Goal: Information Seeking & Learning: Compare options

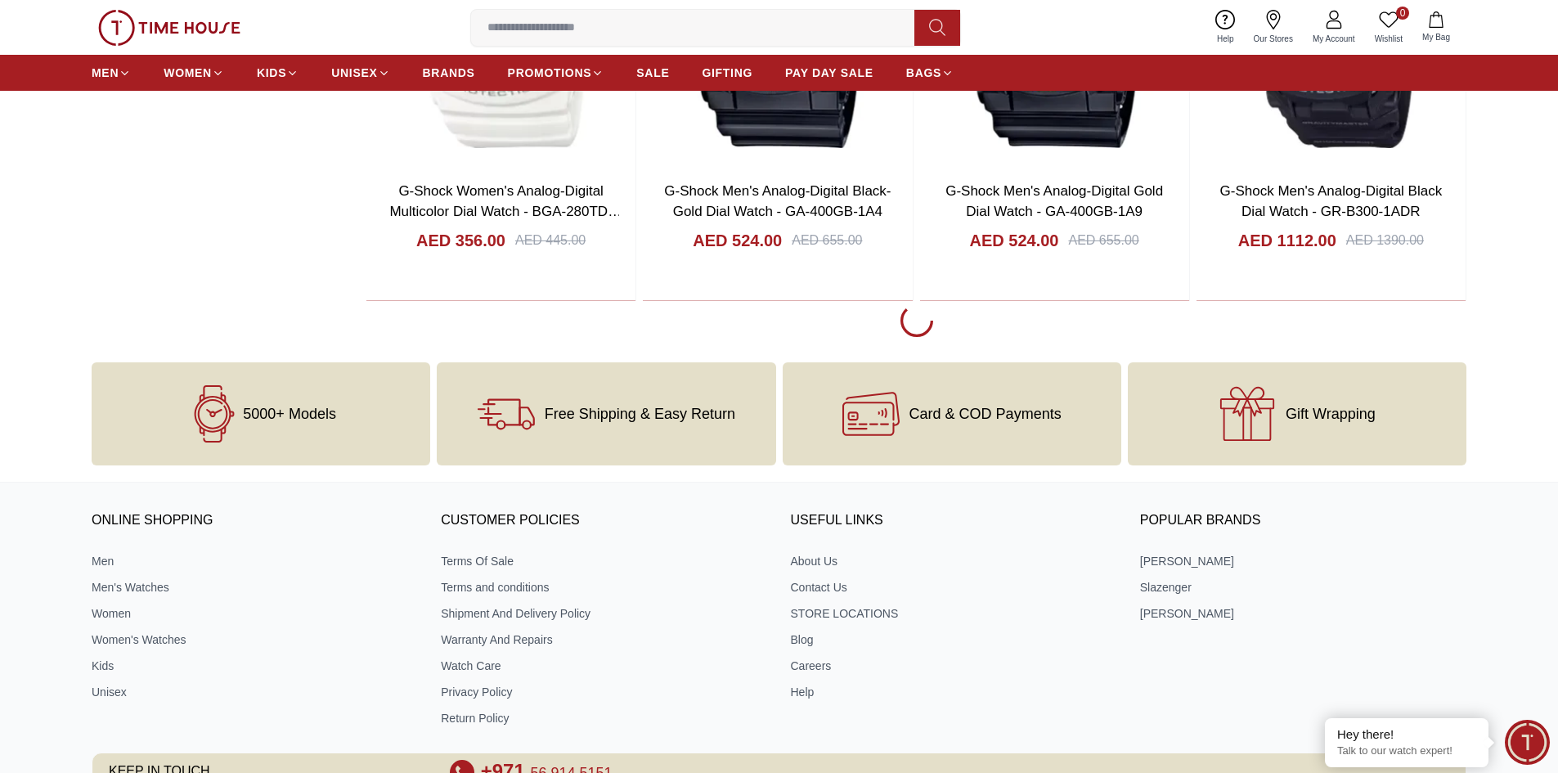
scroll to position [3074, 0]
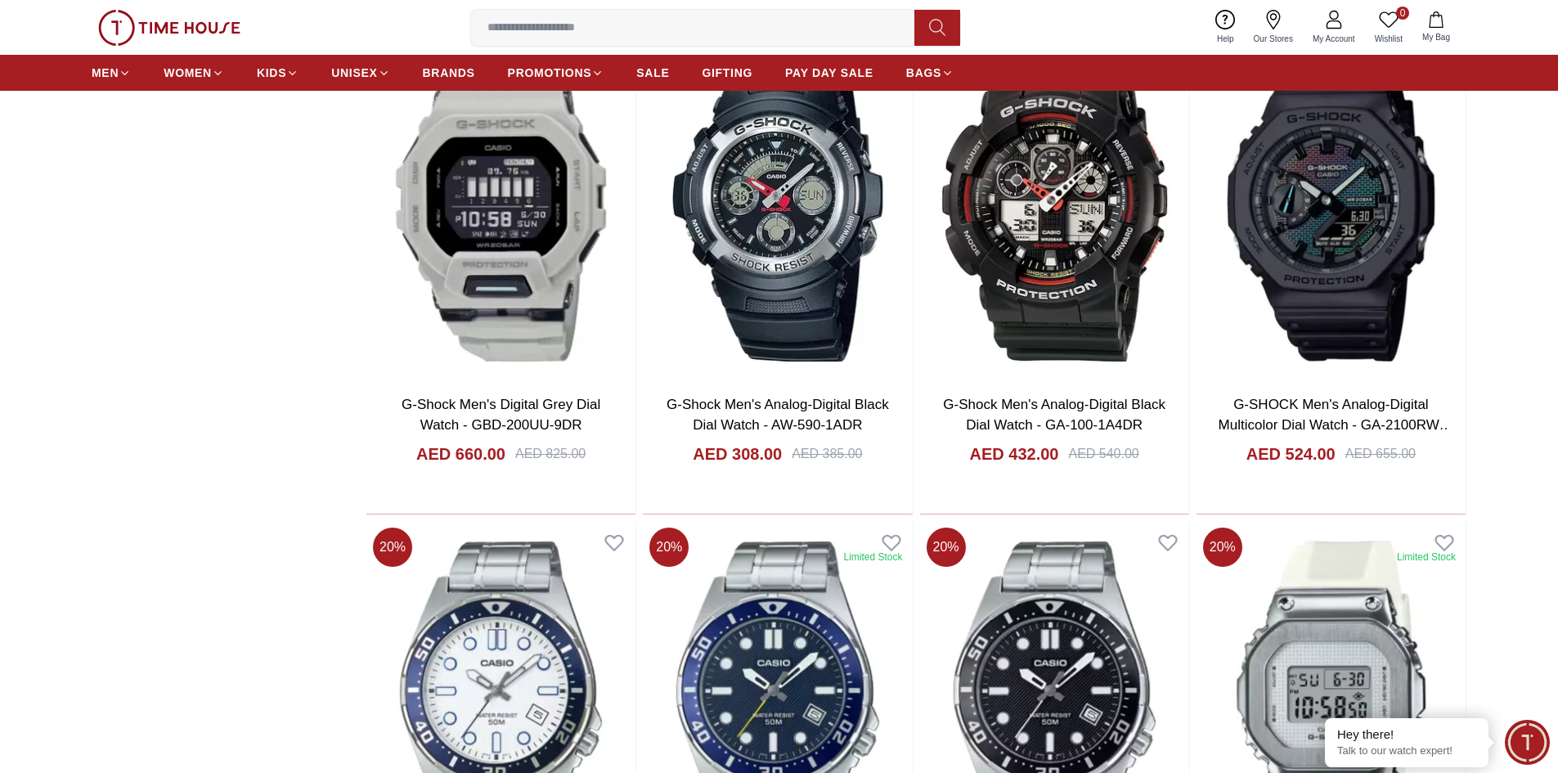
scroll to position [4335, 0]
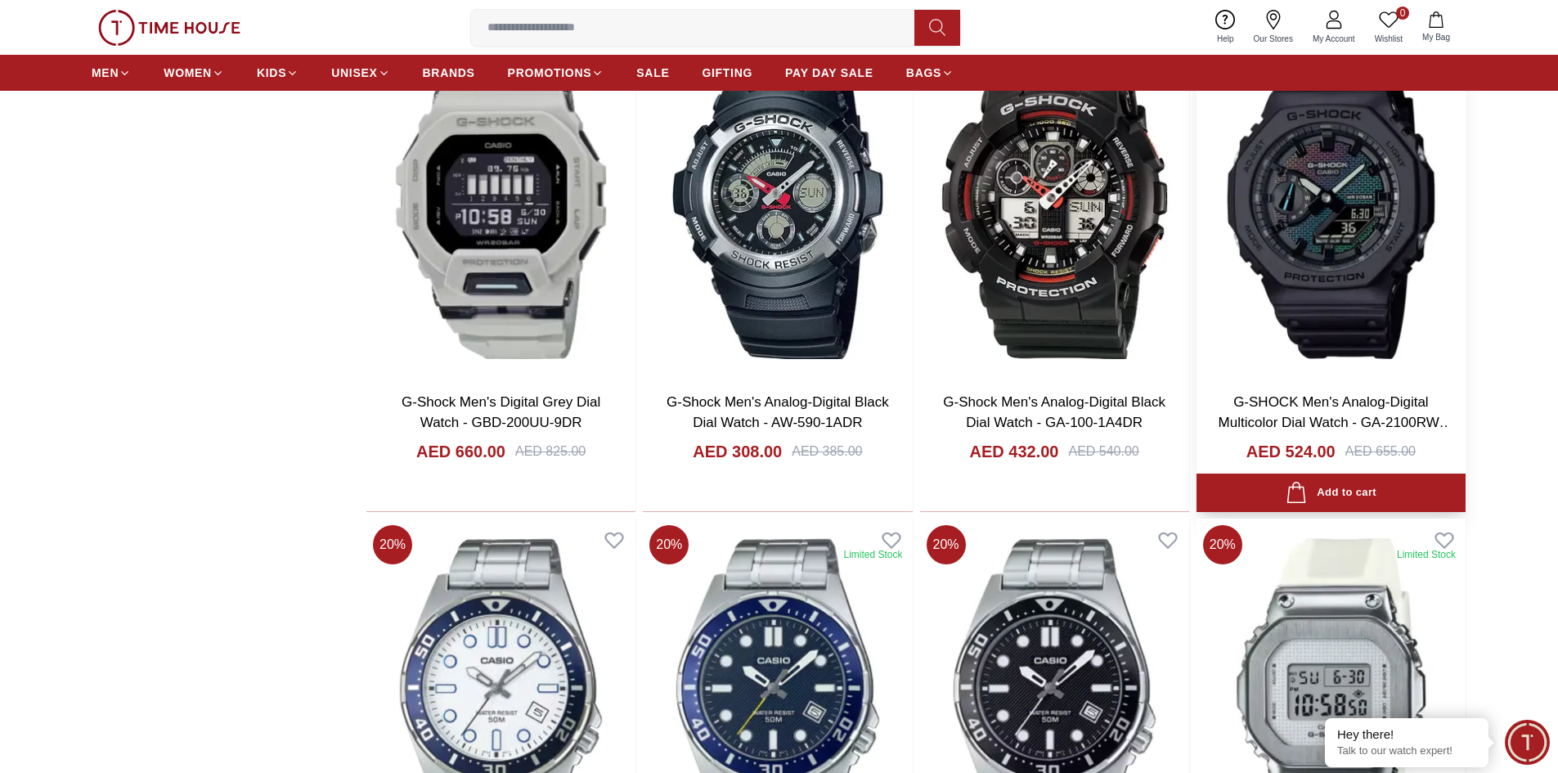
click at [1235, 169] on img at bounding box center [1330, 203] width 269 height 352
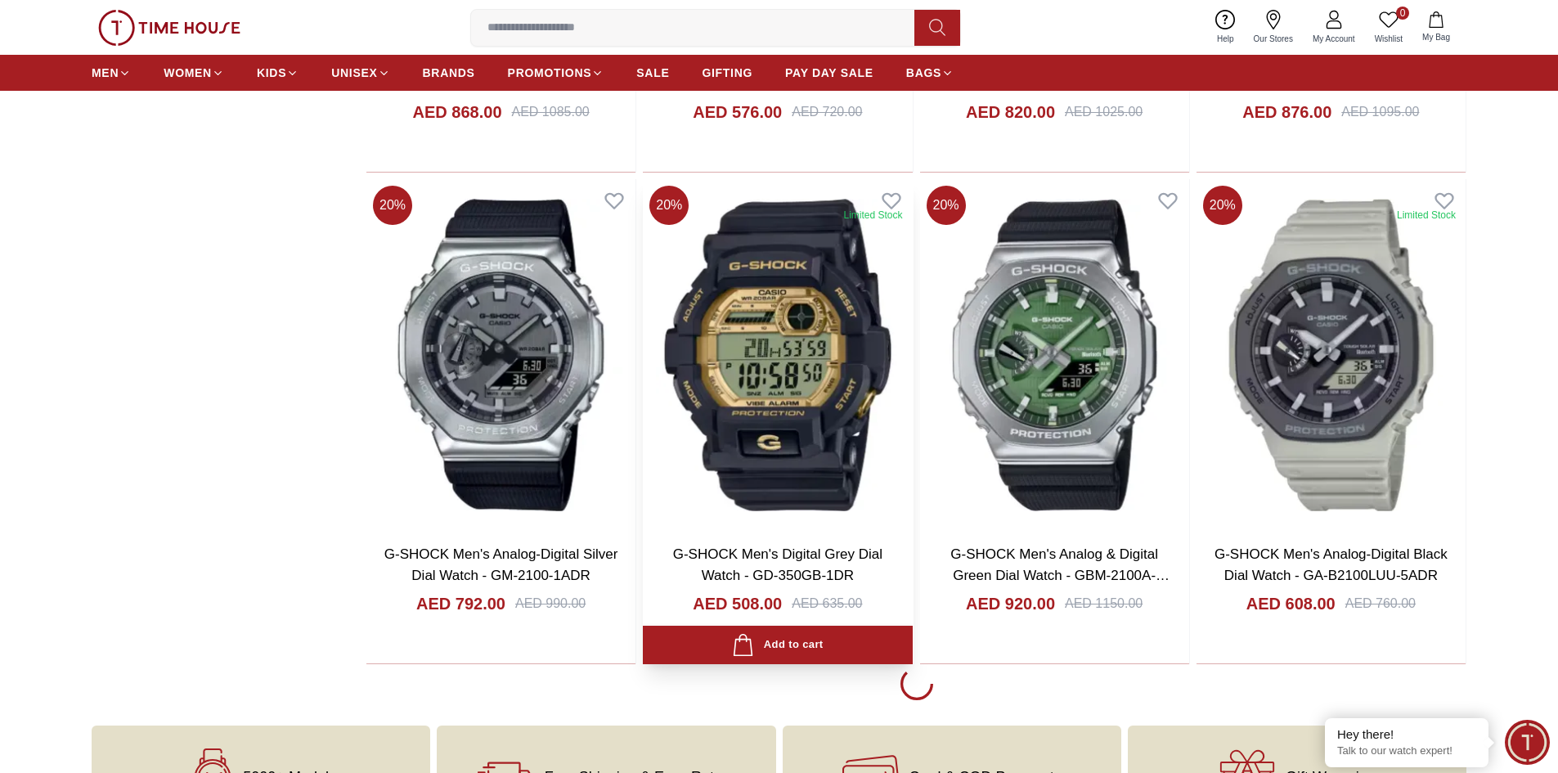
scroll to position [7632, 0]
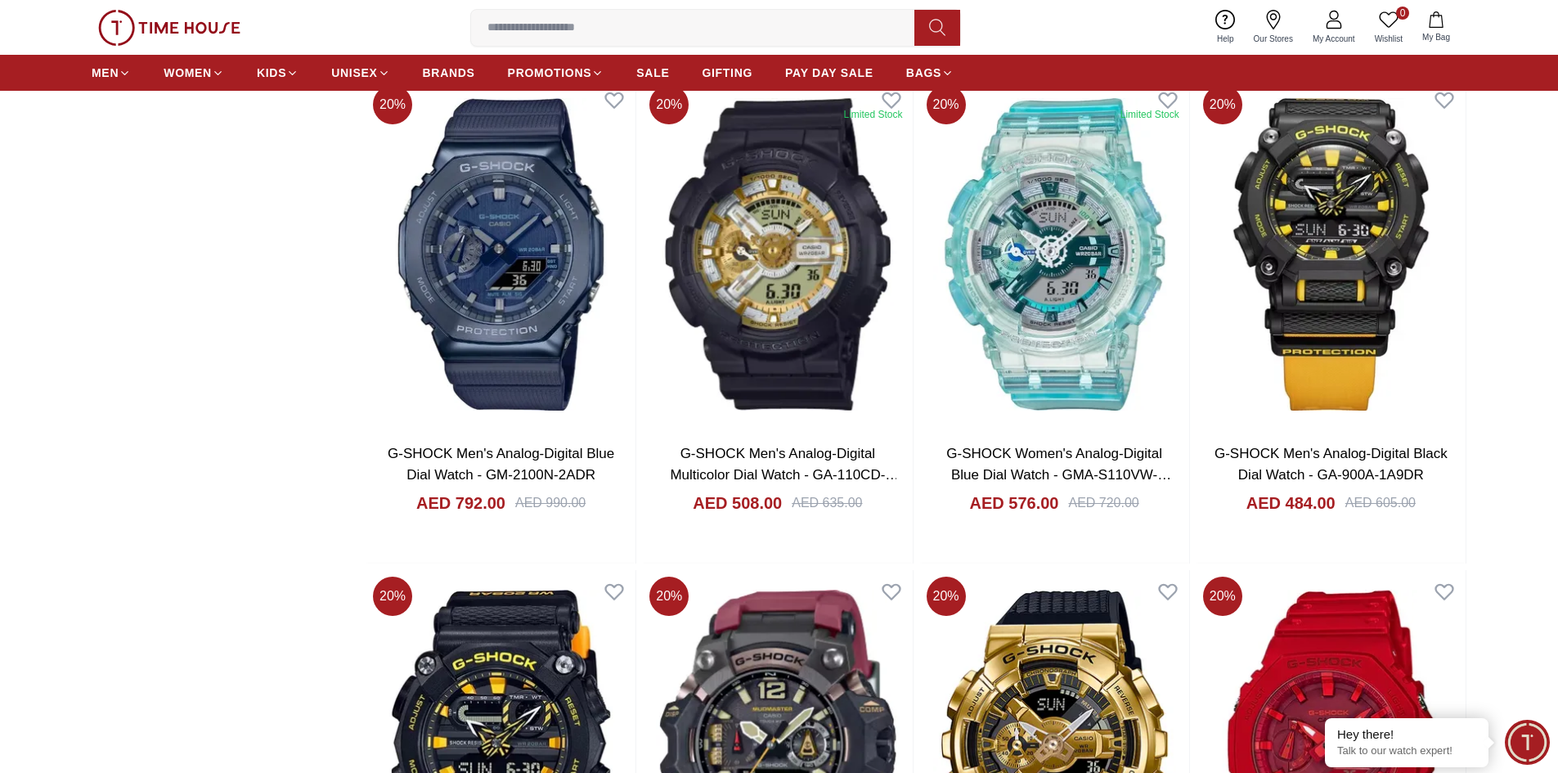
click at [876, 349] on img at bounding box center [777, 254] width 269 height 352
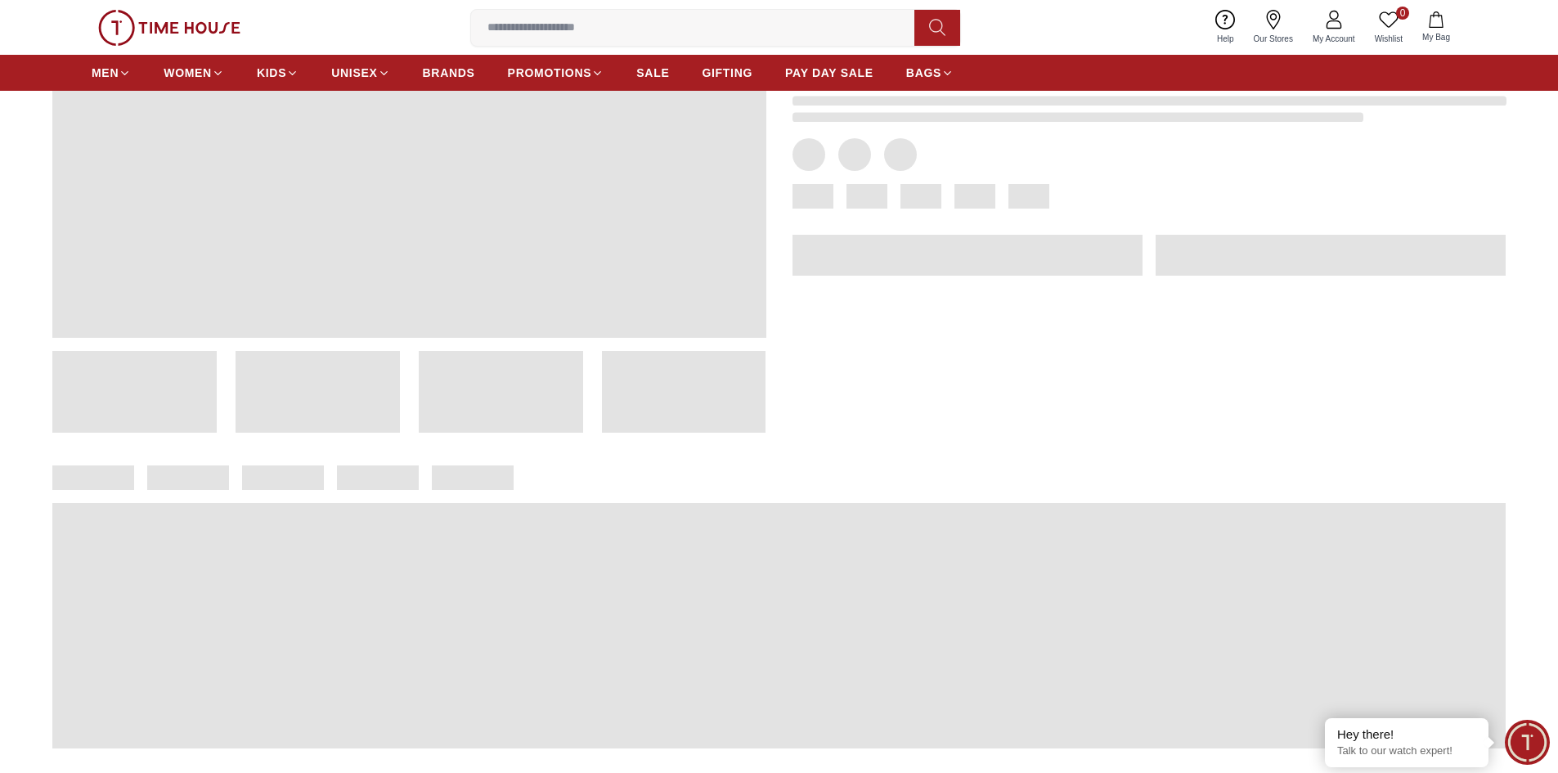
scroll to position [156, 0]
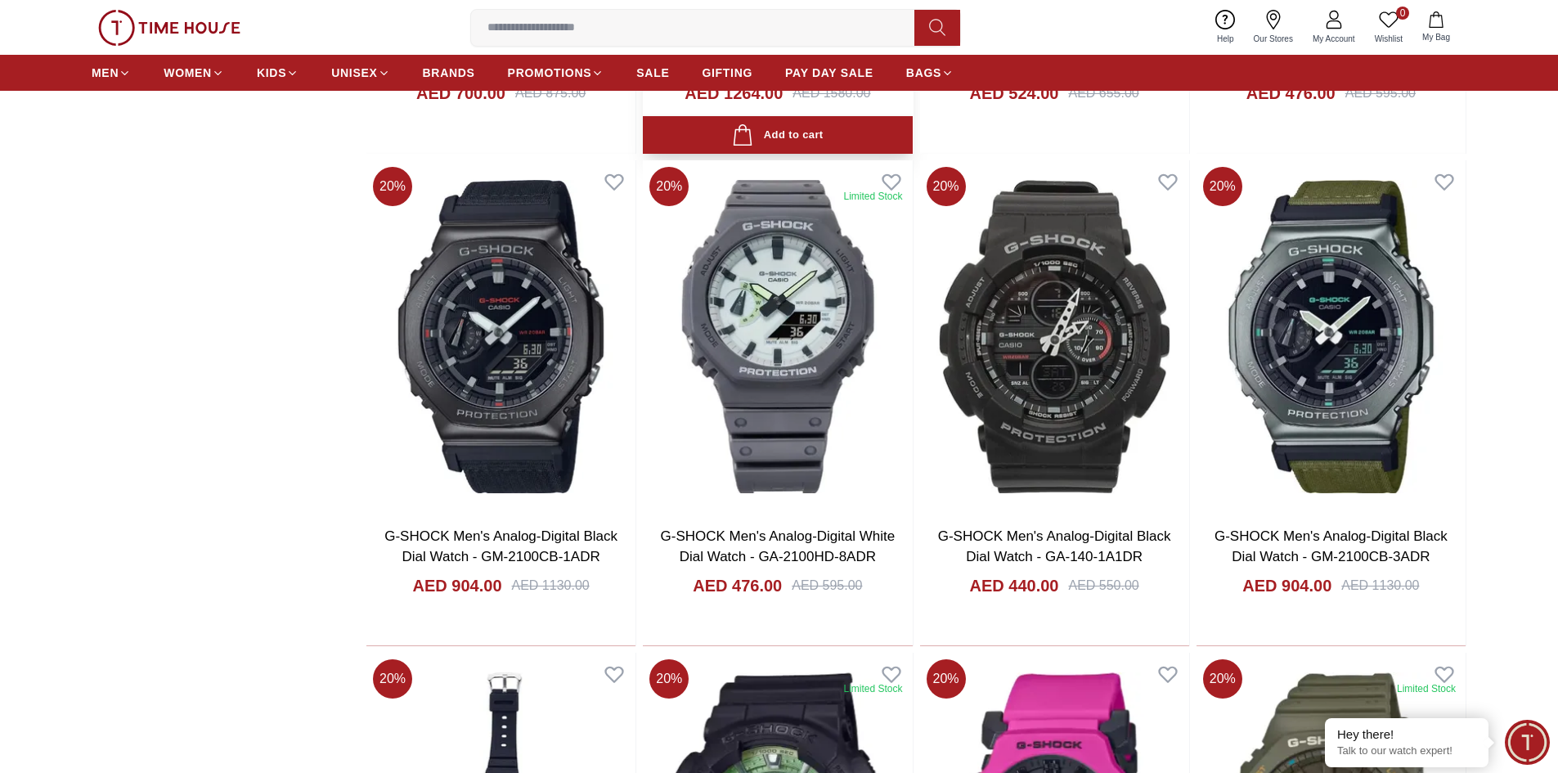
scroll to position [11579, 0]
click at [667, 327] on img at bounding box center [777, 335] width 269 height 352
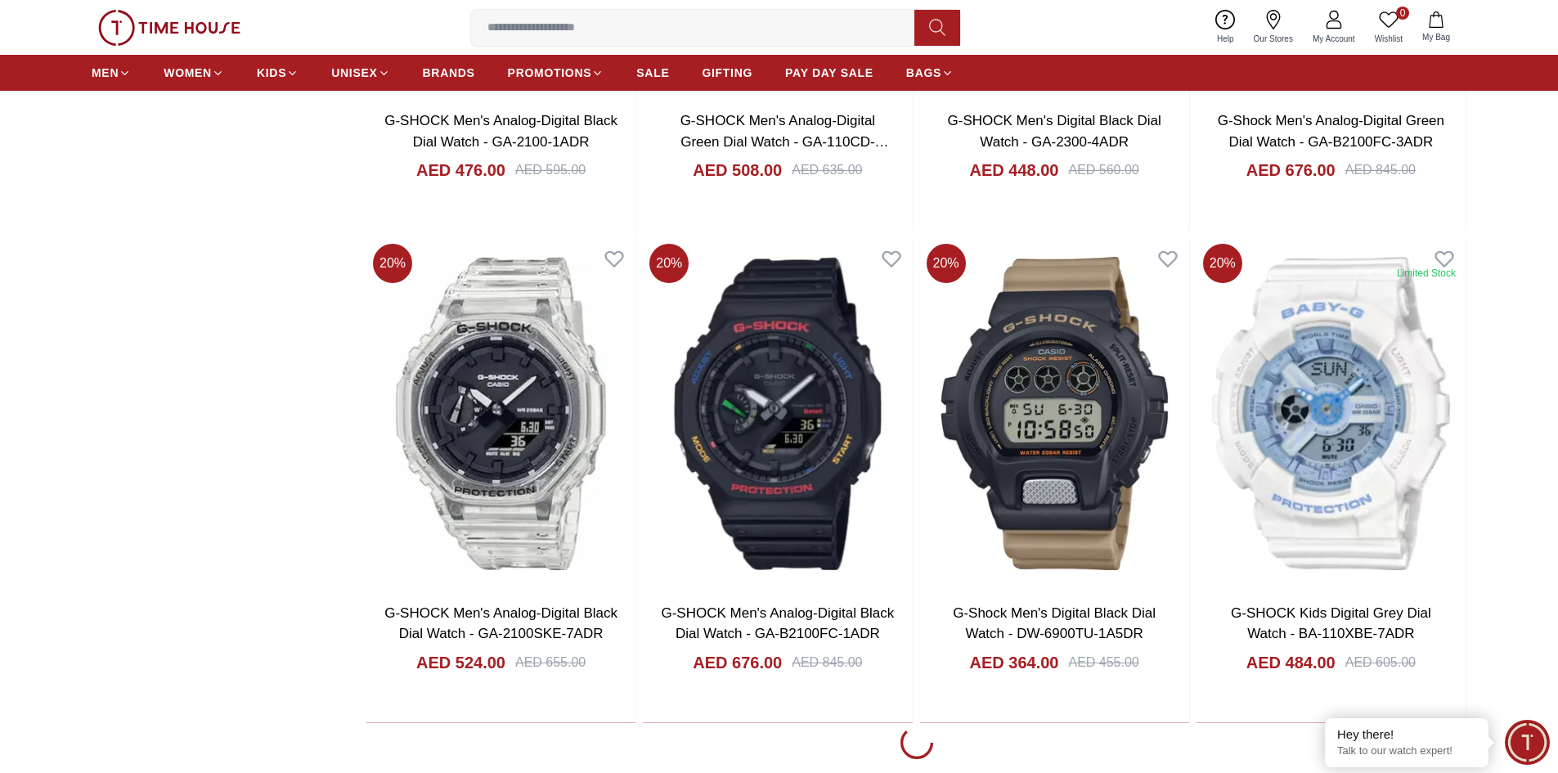
scroll to position [12695, 0]
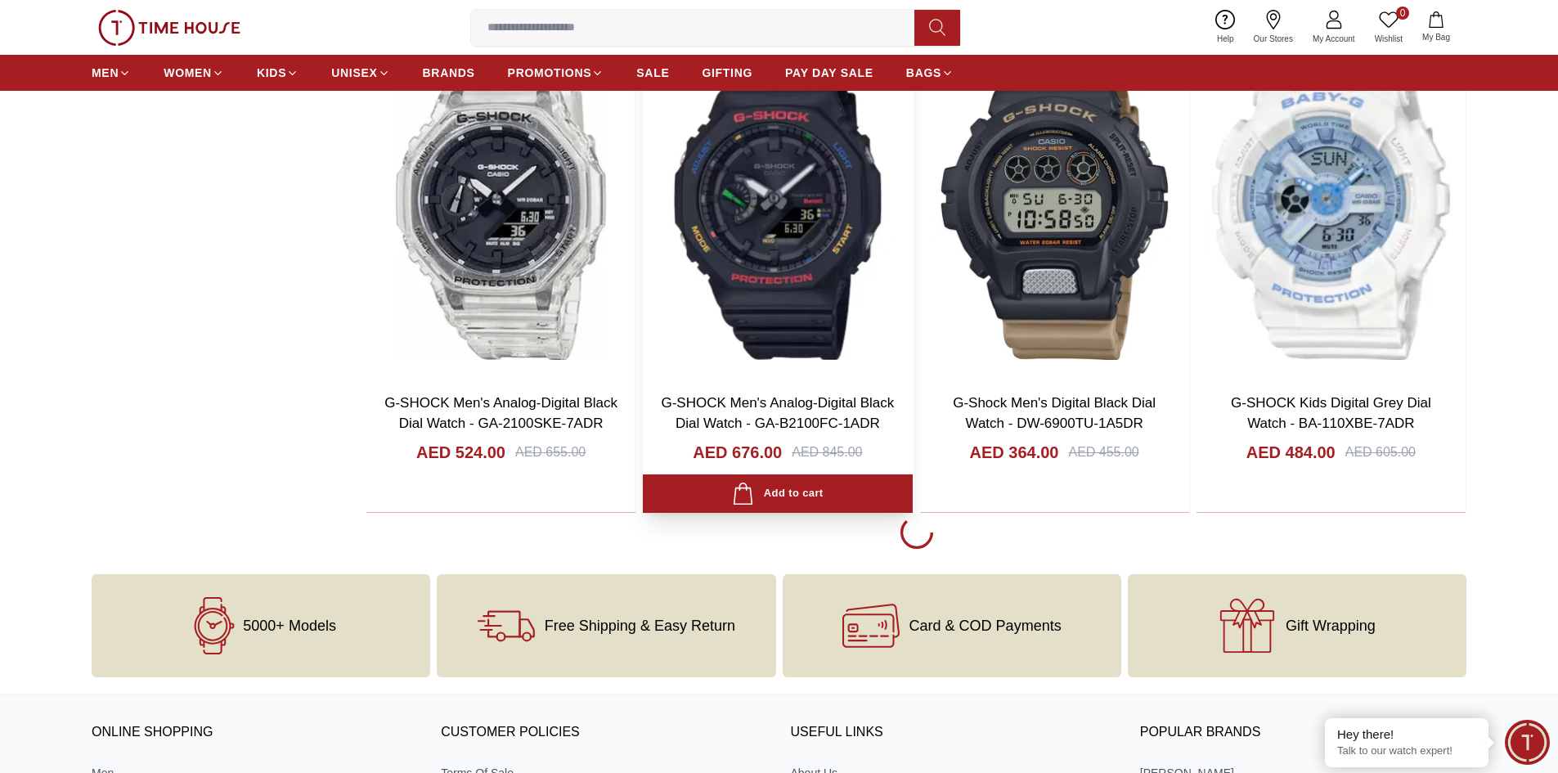
click at [741, 297] on img at bounding box center [777, 203] width 269 height 352
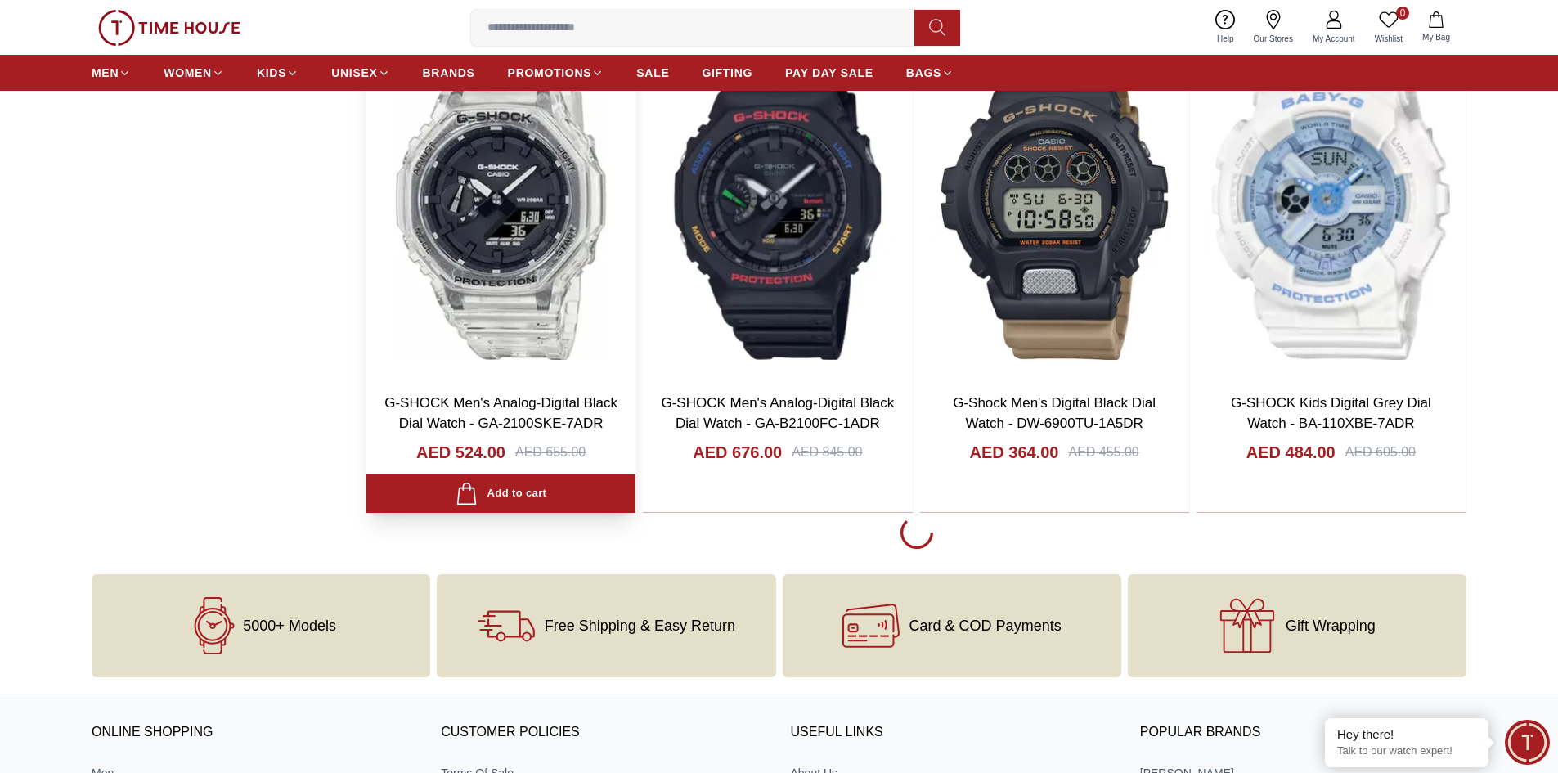
click at [514, 241] on img at bounding box center [500, 203] width 269 height 352
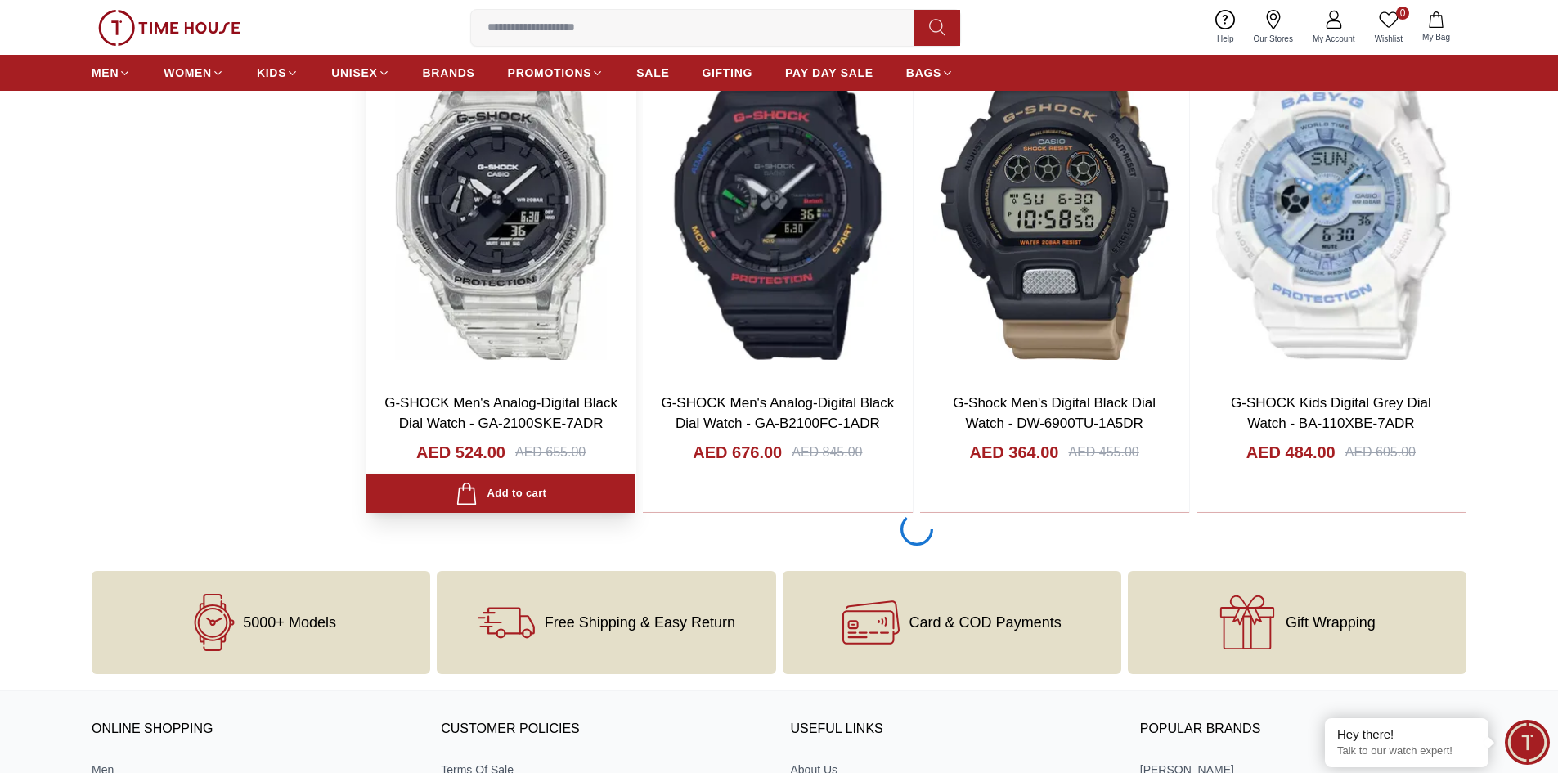
scroll to position [13022, 0]
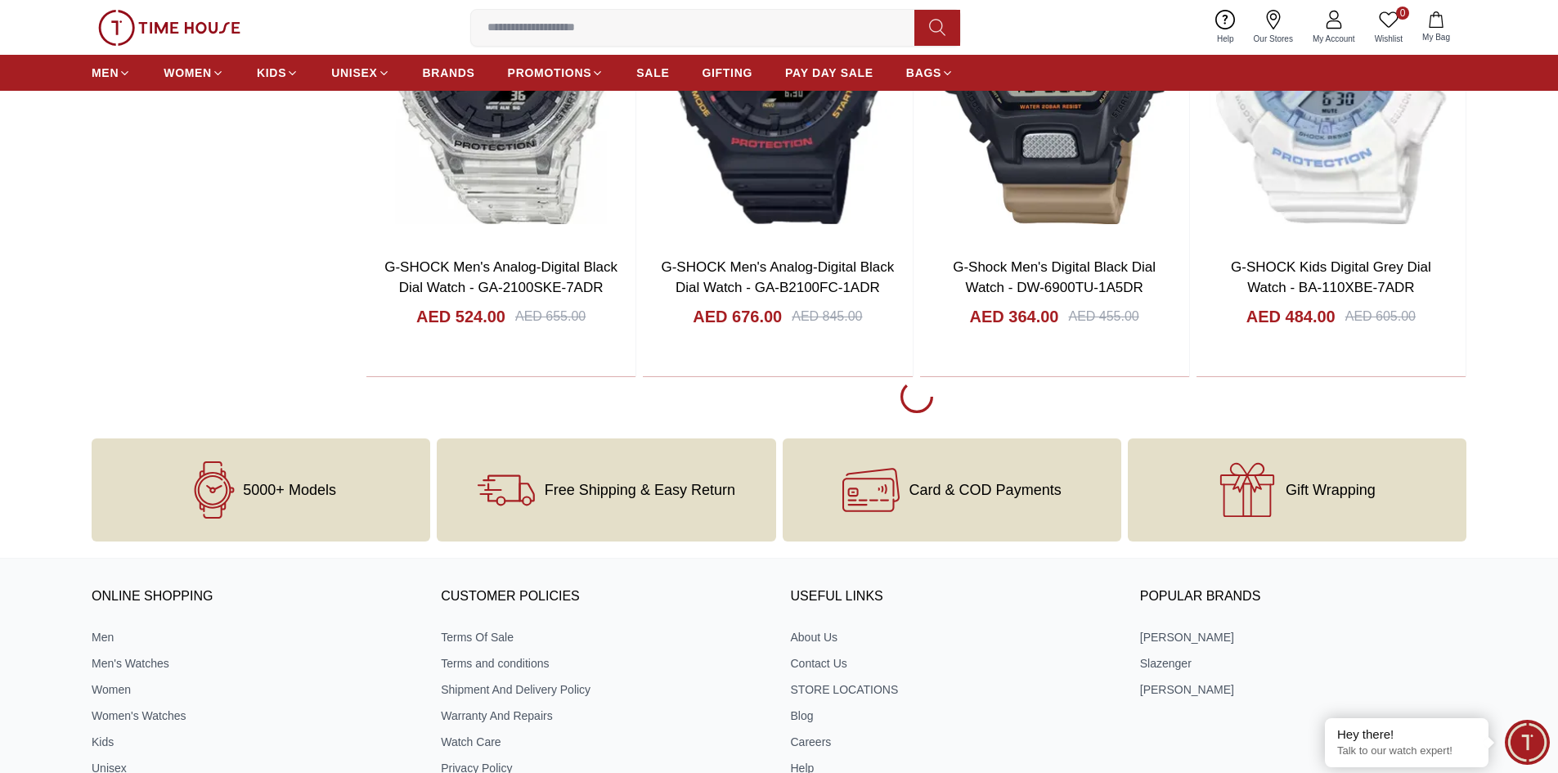
scroll to position [12826, 0]
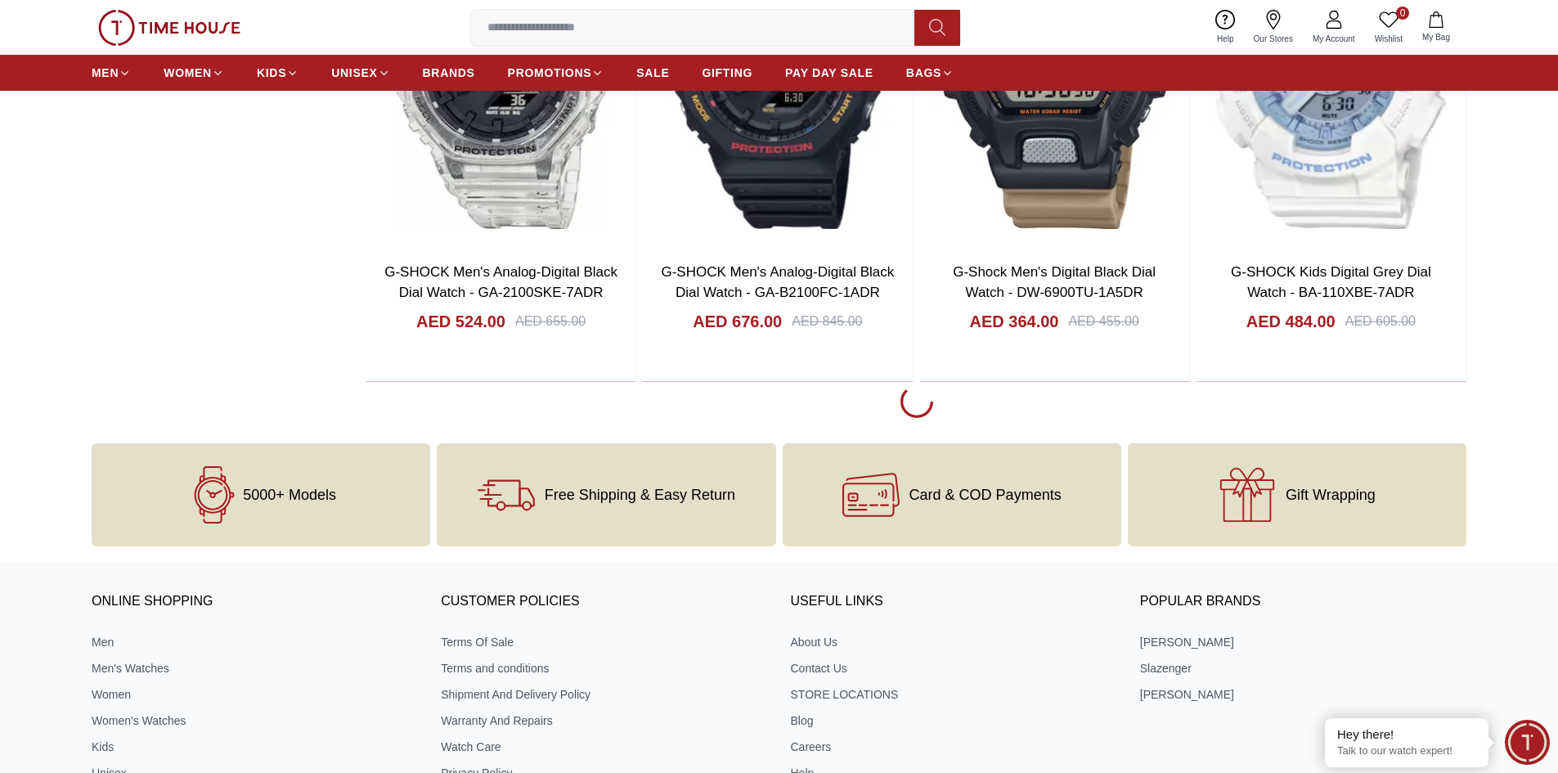
scroll to position [12654, 0]
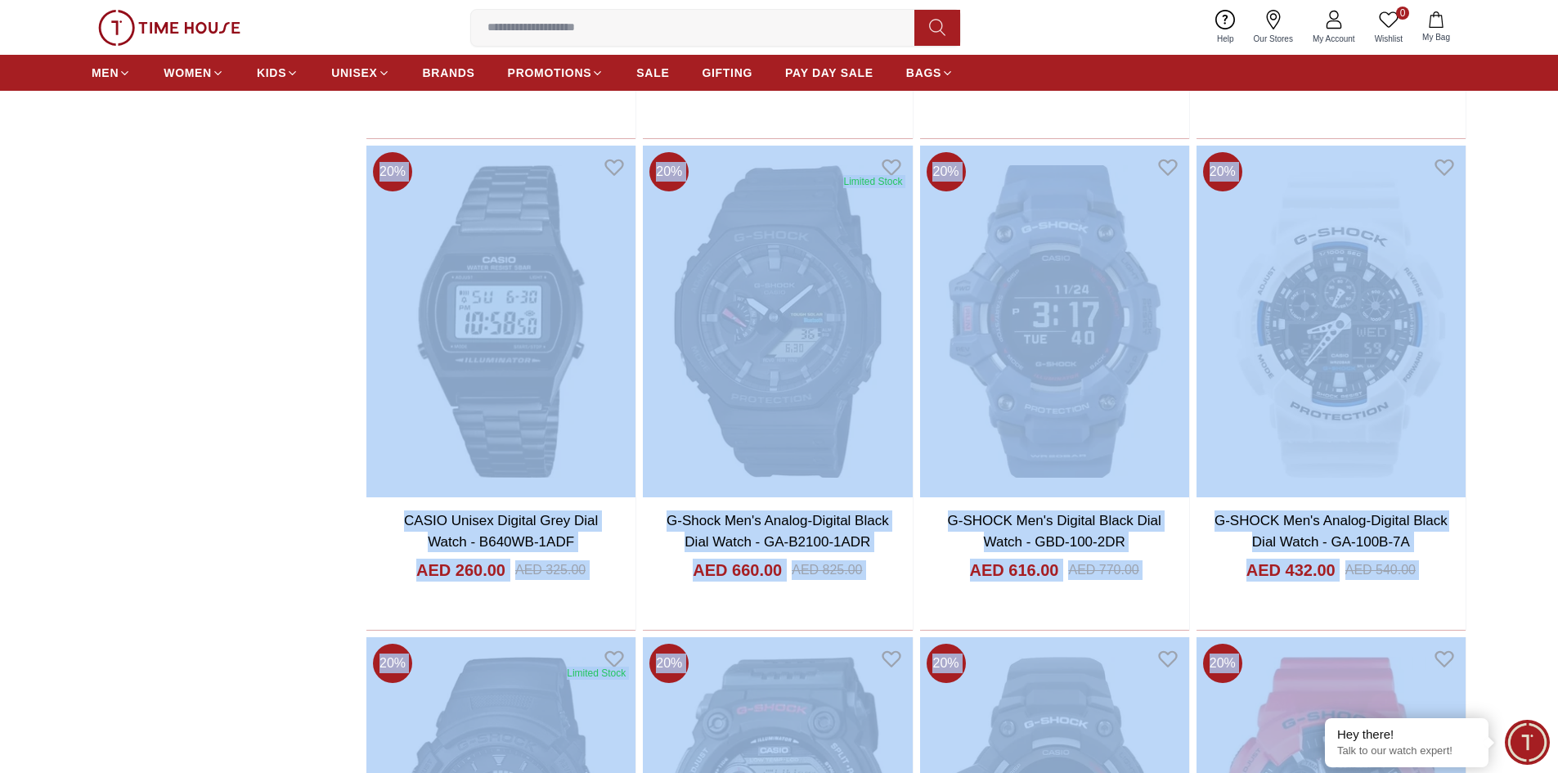
scroll to position [12199, 0]
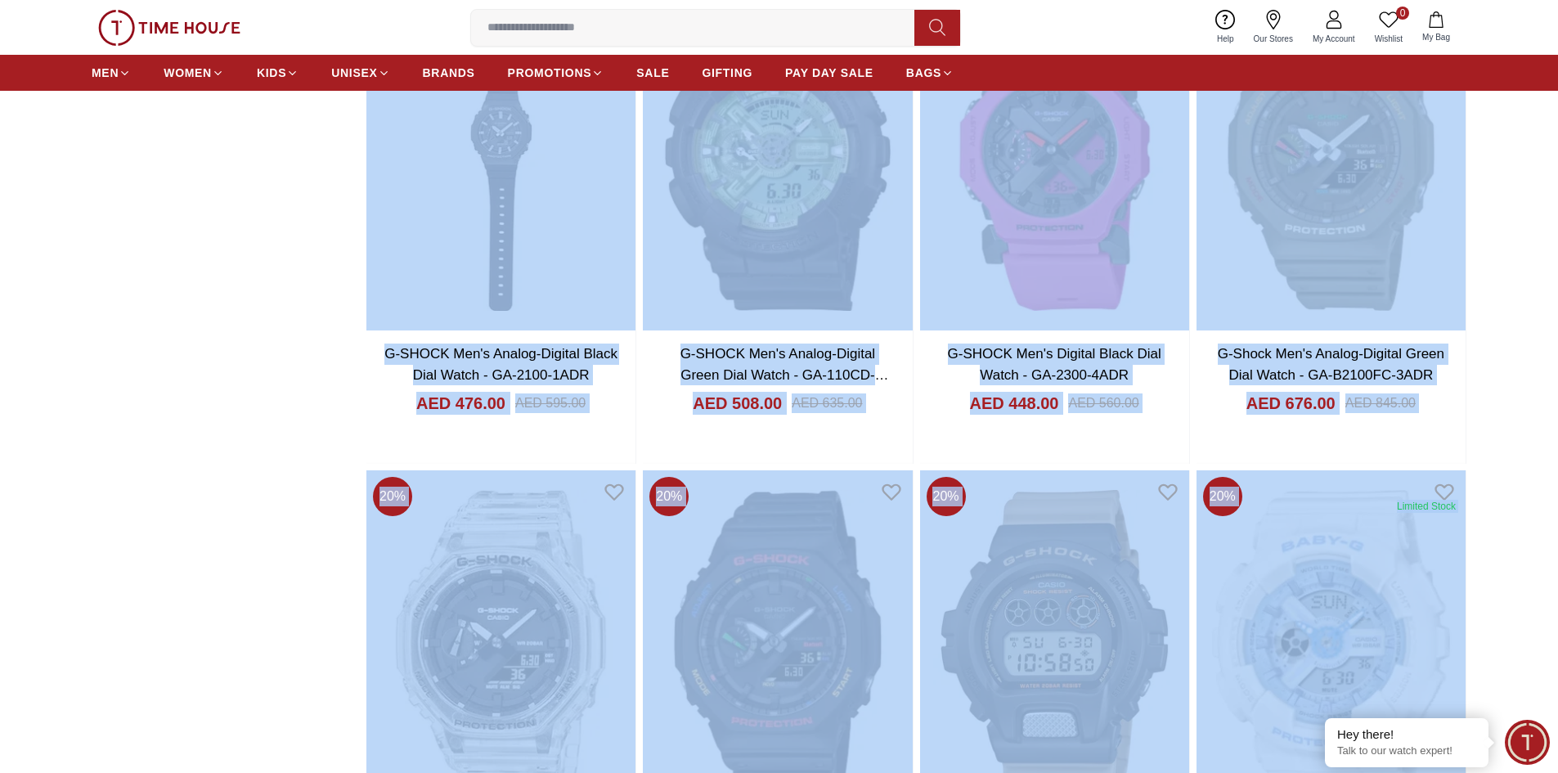
drag, startPoint x: 642, startPoint y: 219, endPoint x: 244, endPoint y: -53, distance: 482.4
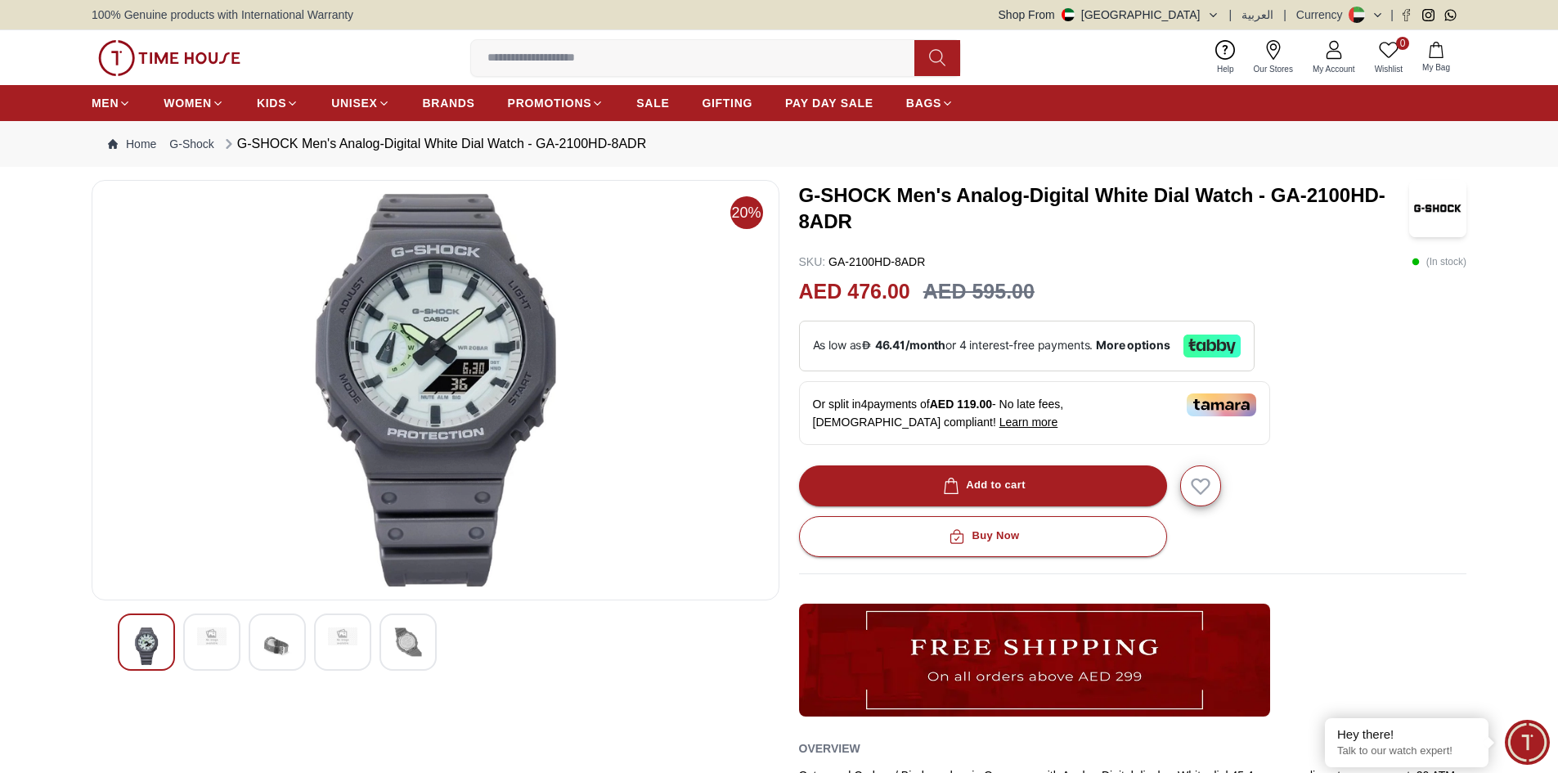
click at [404, 637] on img at bounding box center [407, 641] width 29 height 29
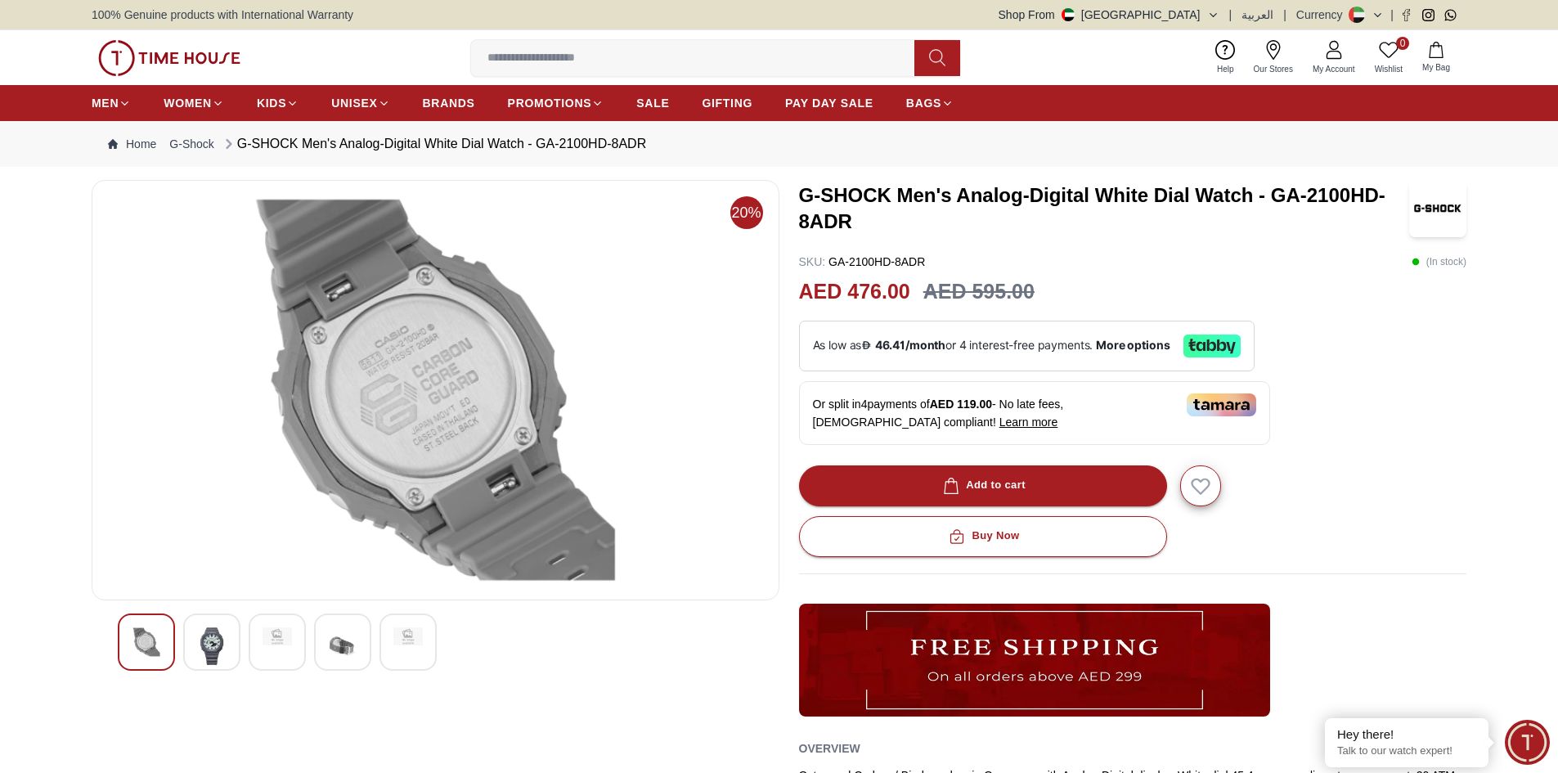
click at [217, 636] on img at bounding box center [211, 646] width 29 height 38
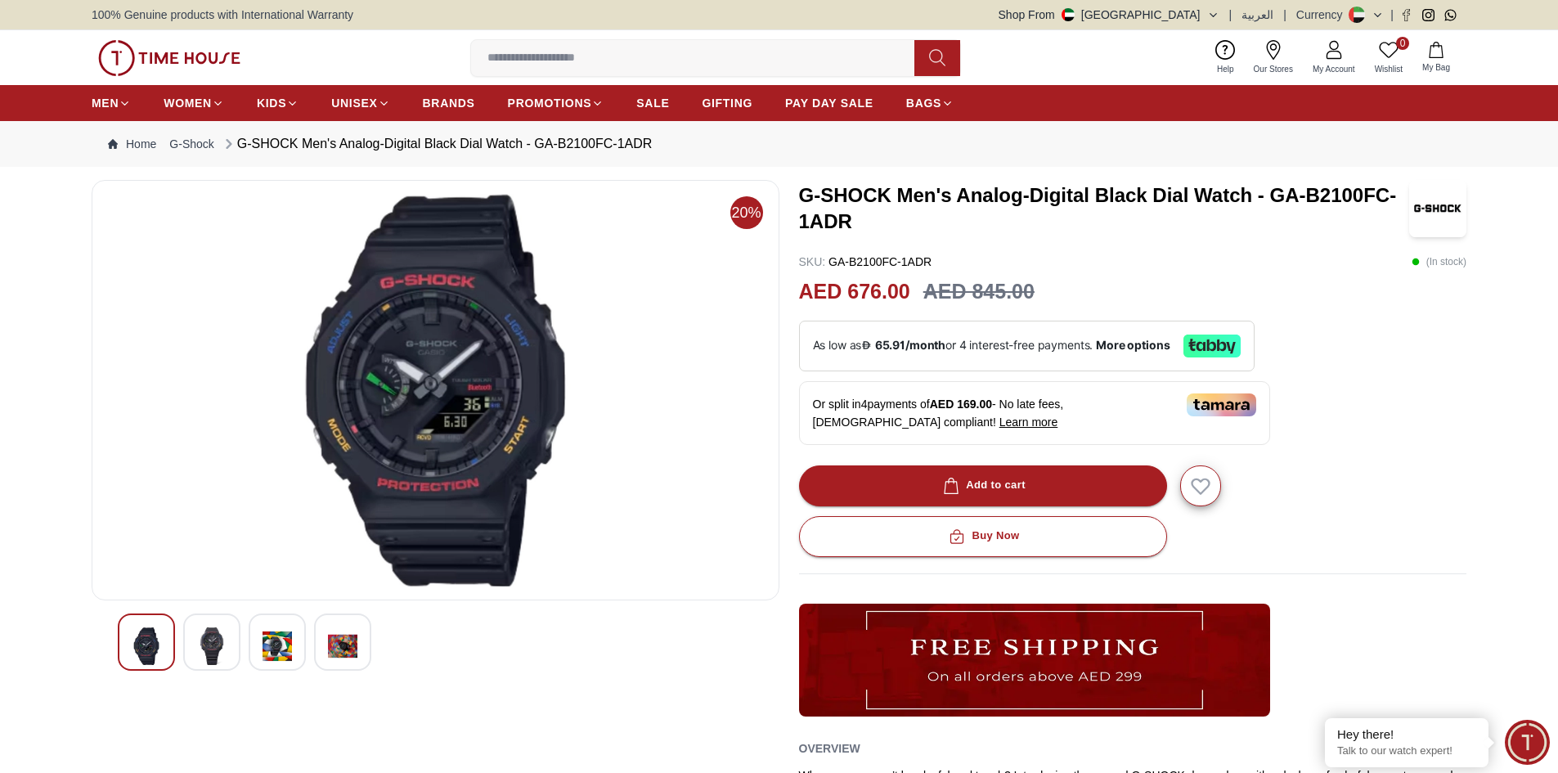
click at [204, 630] on img at bounding box center [211, 646] width 29 height 38
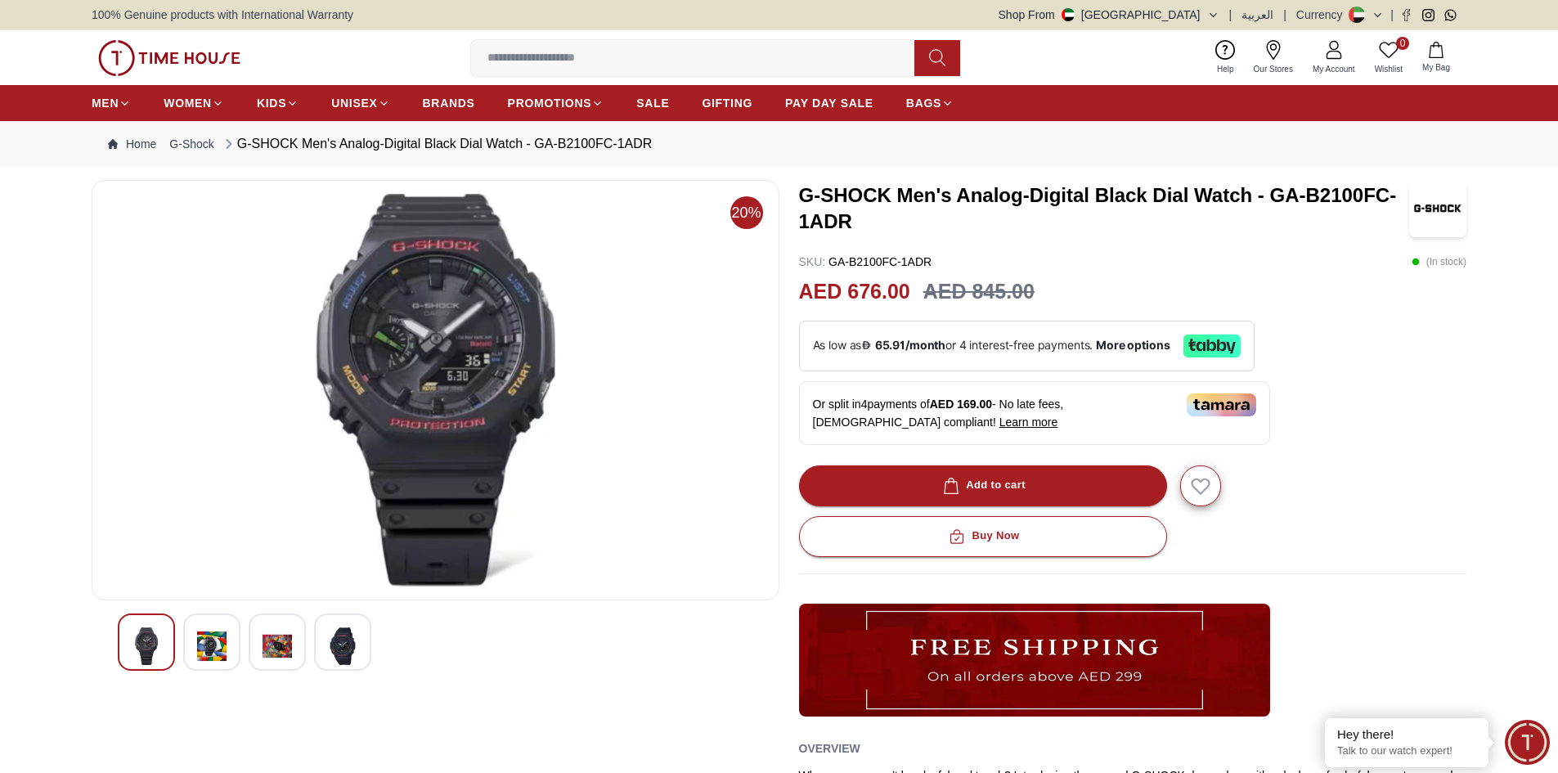
click at [213, 653] on img at bounding box center [211, 646] width 29 height 38
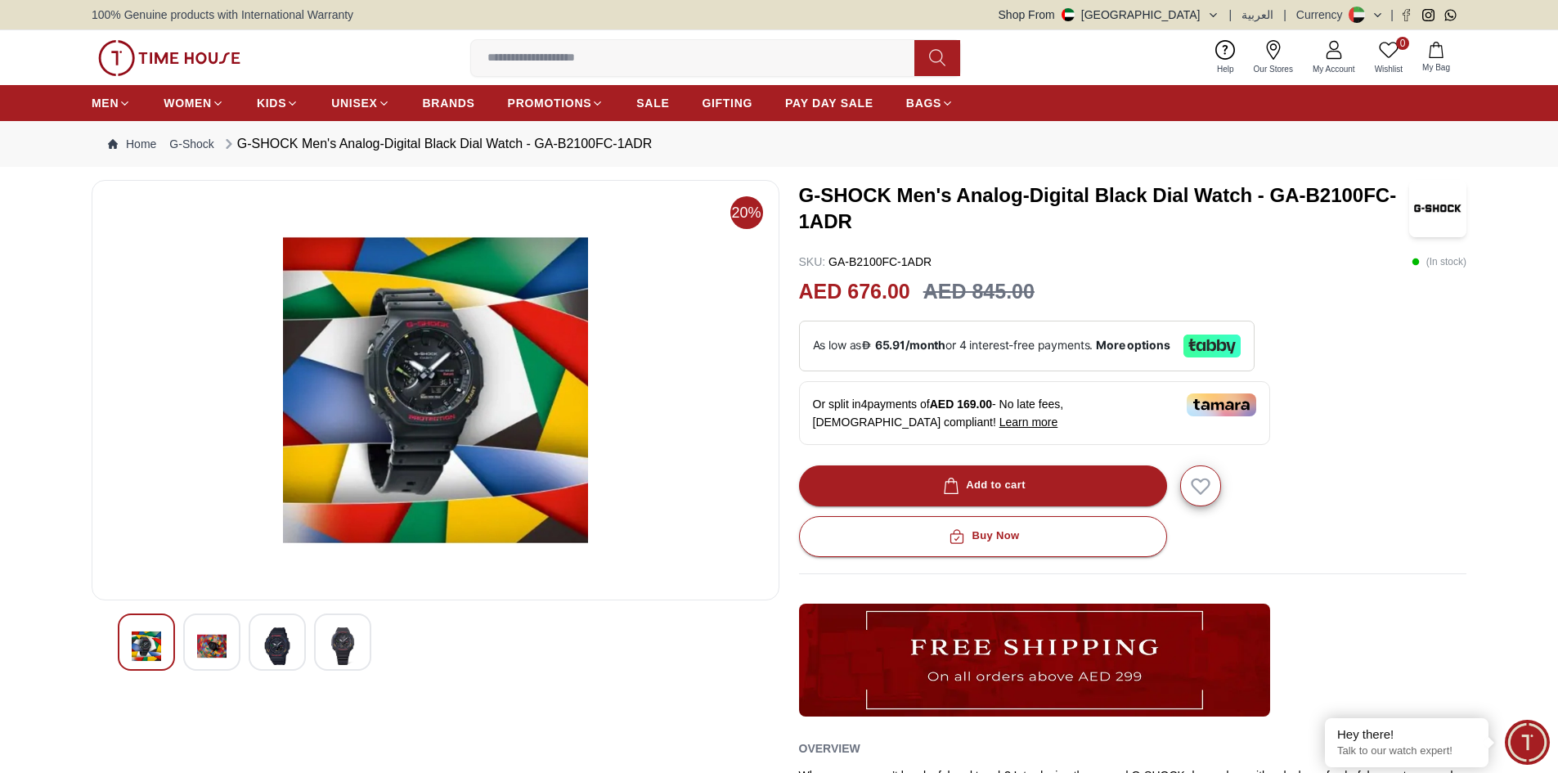
click at [265, 653] on img at bounding box center [276, 646] width 29 height 38
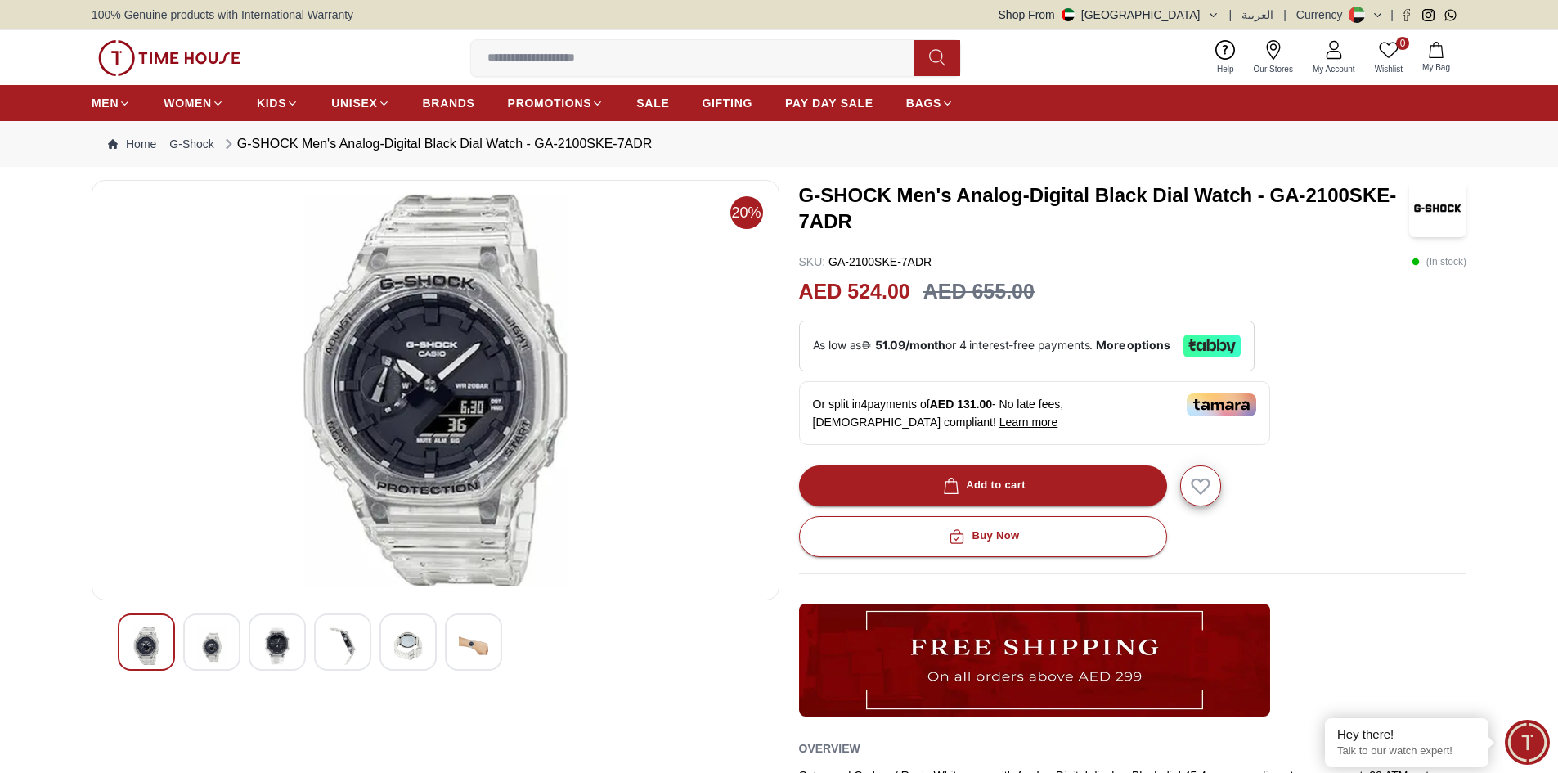
click at [214, 639] on img at bounding box center [211, 647] width 29 height 40
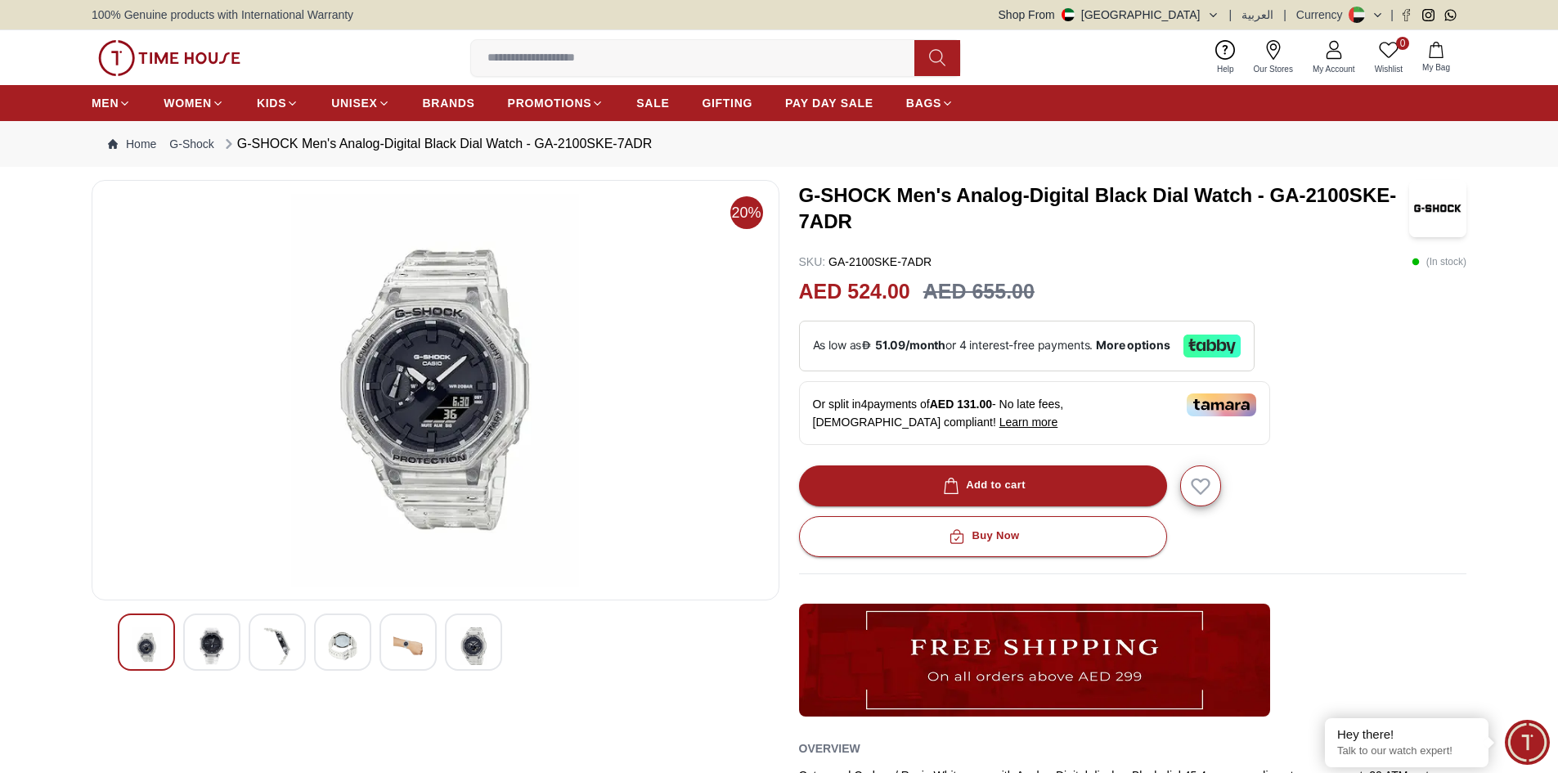
click at [419, 643] on img at bounding box center [407, 646] width 29 height 38
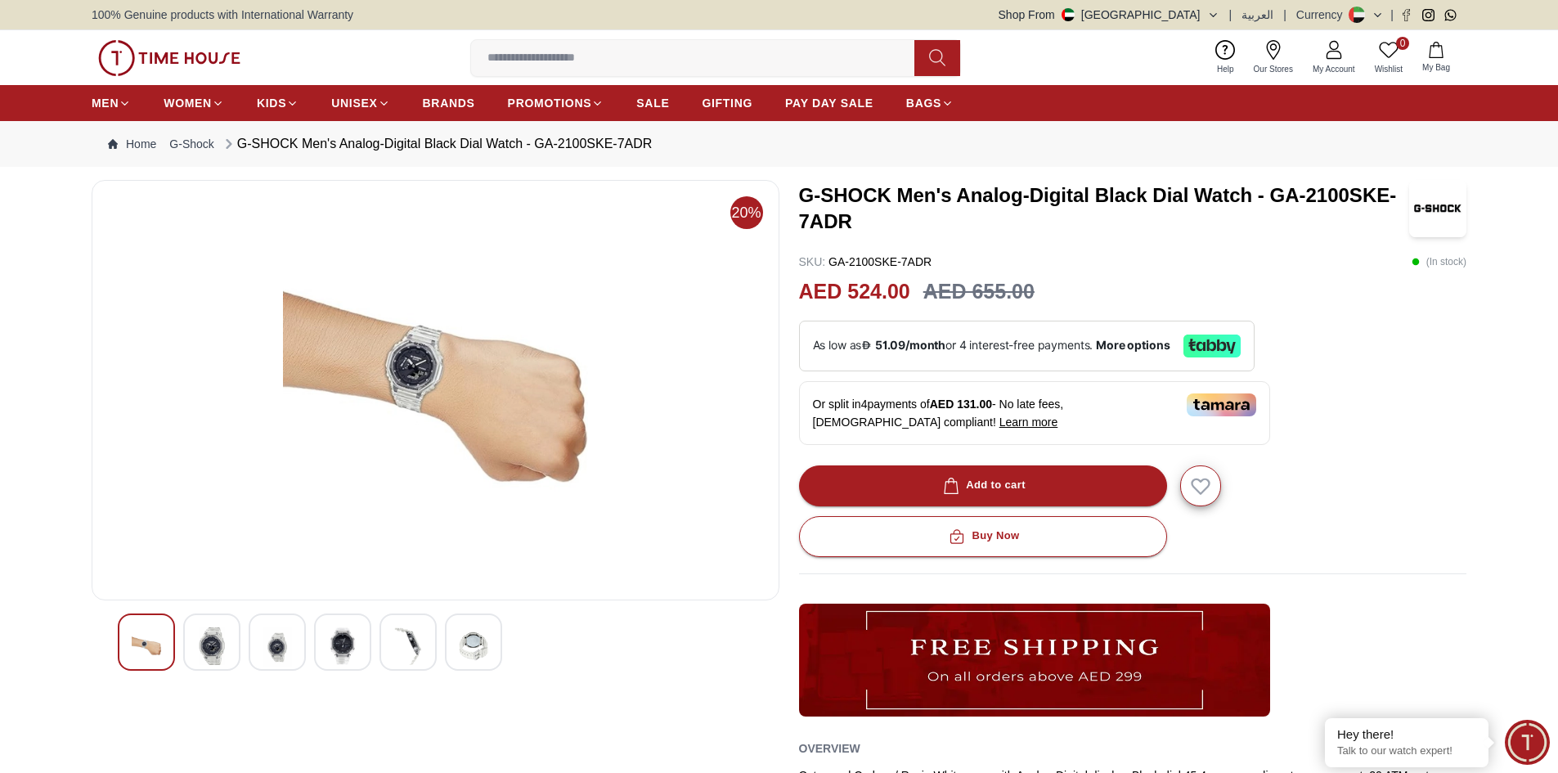
click at [450, 645] on div at bounding box center [473, 641] width 57 height 57
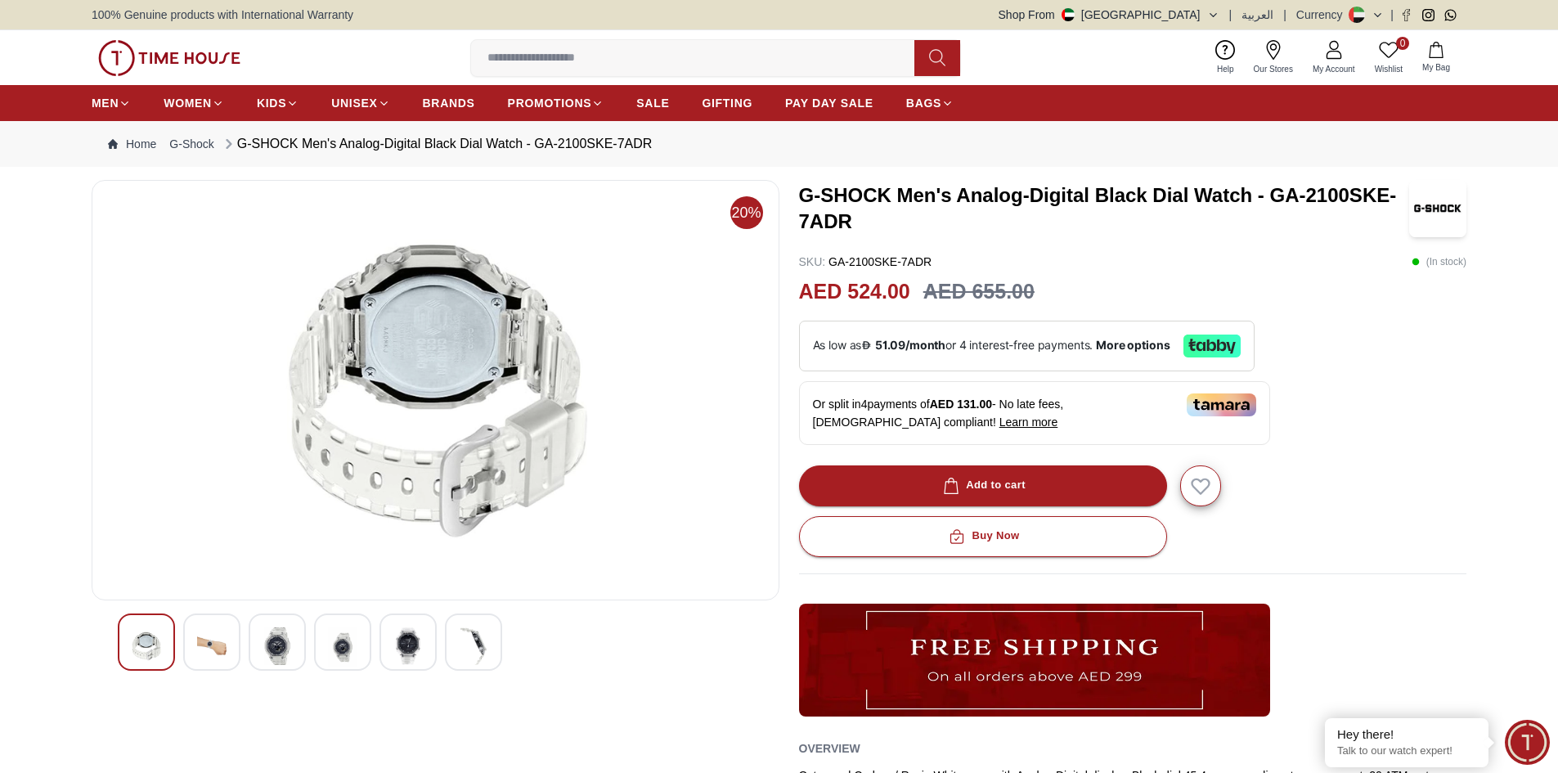
click at [267, 639] on img at bounding box center [276, 646] width 29 height 38
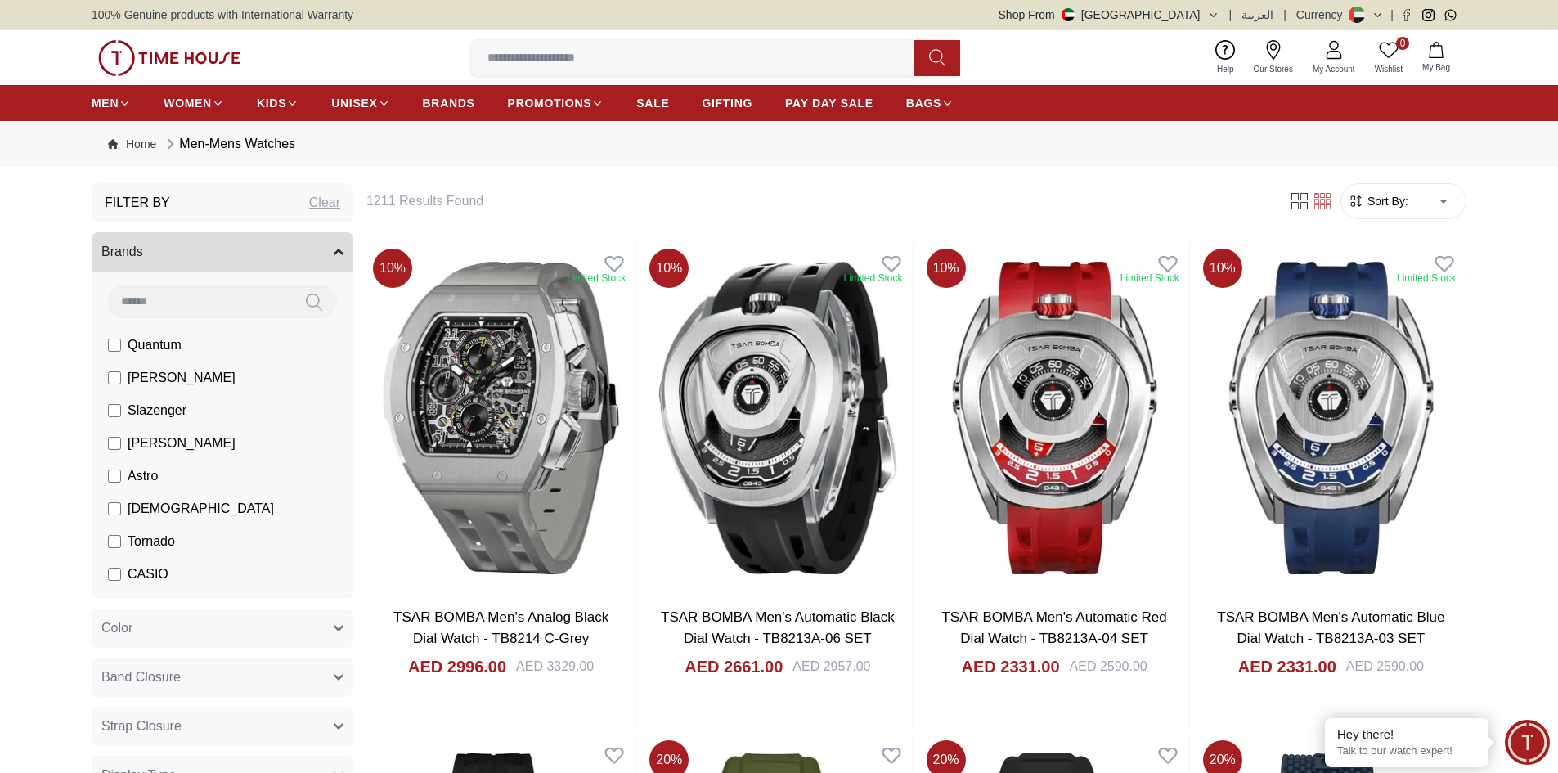
click at [1389, 186] on form "Sort By: ​ ****** ​" at bounding box center [1403, 201] width 126 height 36
click at [1388, 192] on form "Sort By: ​ ****** ​" at bounding box center [1403, 201] width 126 height 36
click at [1387, 195] on span "Sort By:" at bounding box center [1386, 201] width 44 height 16
click at [1399, 206] on span "Sort By:" at bounding box center [1386, 201] width 44 height 16
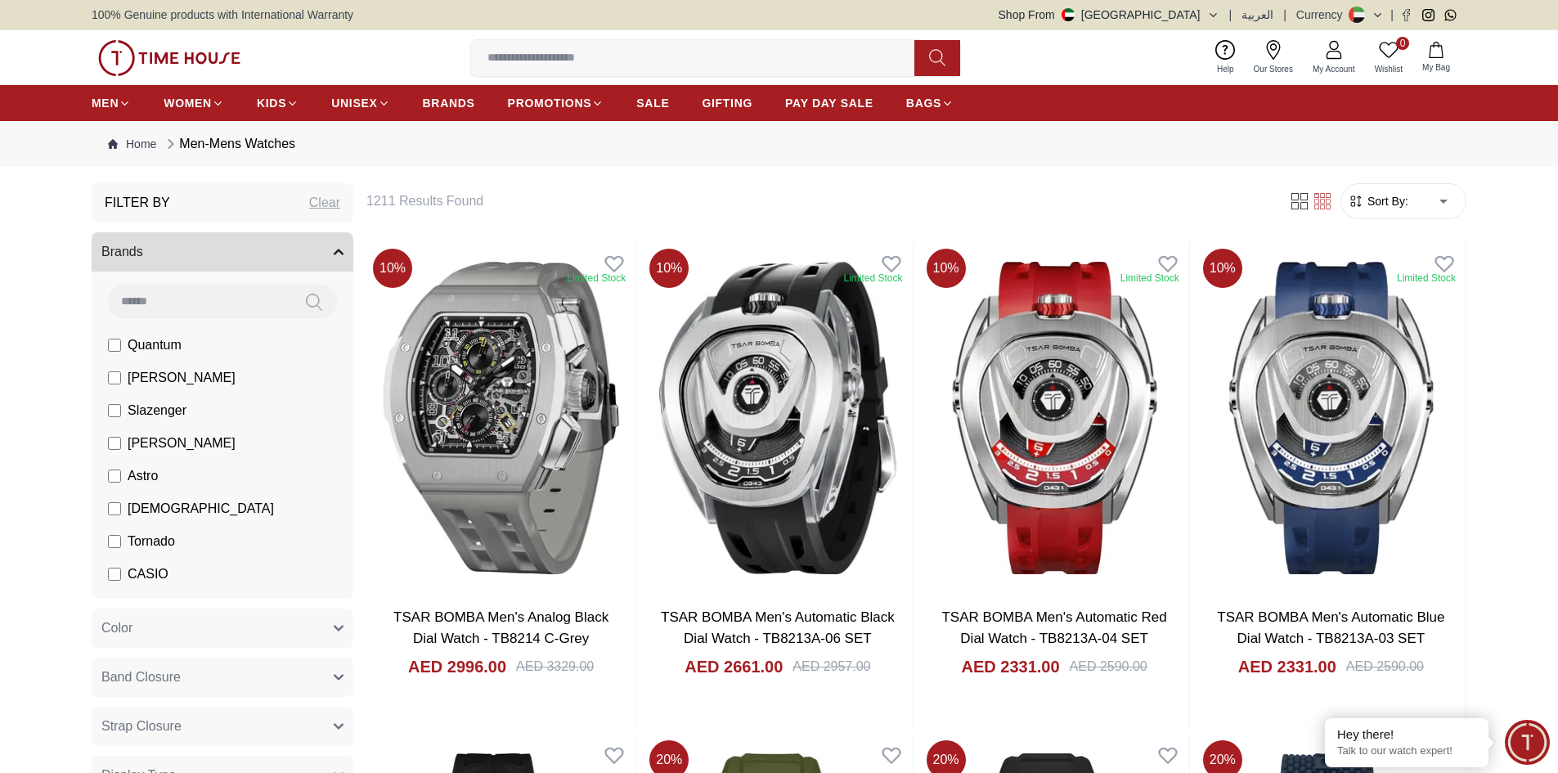
click at [1399, 206] on span "Sort By:" at bounding box center [1386, 201] width 44 height 16
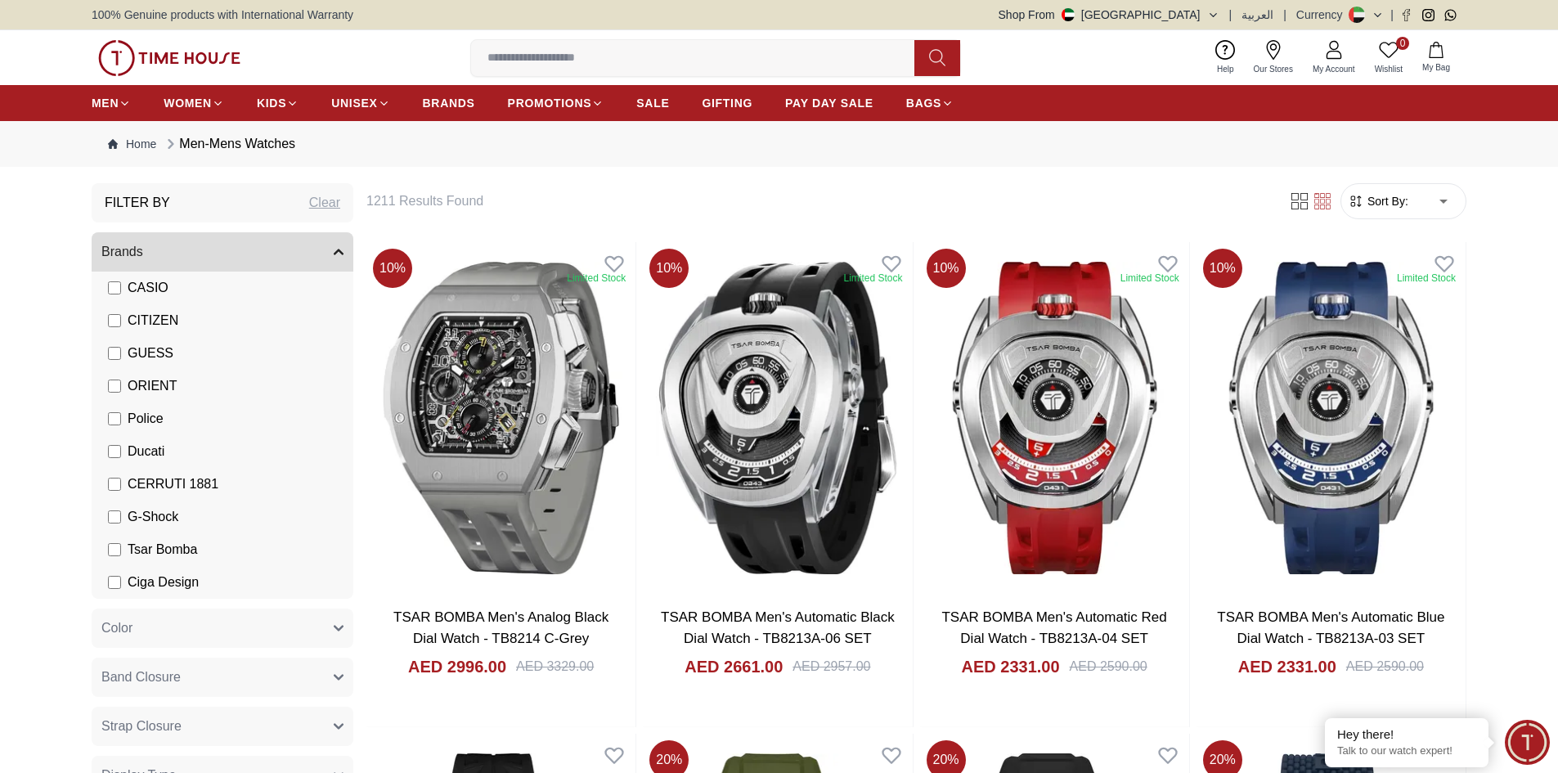
click at [1375, 208] on span "Sort By:" at bounding box center [1386, 201] width 44 height 16
click at [1304, 204] on icon at bounding box center [1299, 201] width 16 height 16
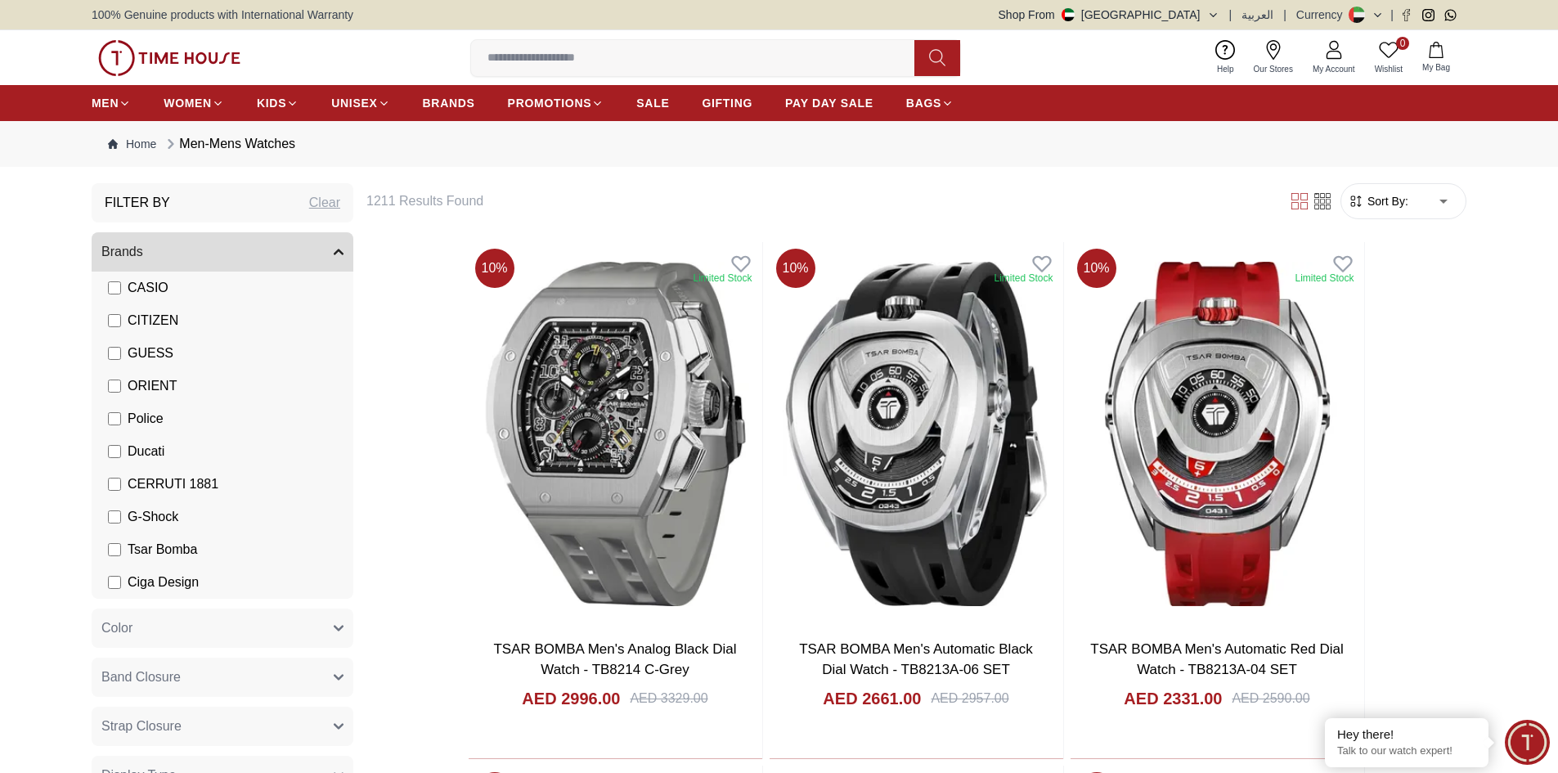
click at [1321, 203] on icon at bounding box center [1322, 201] width 16 height 16
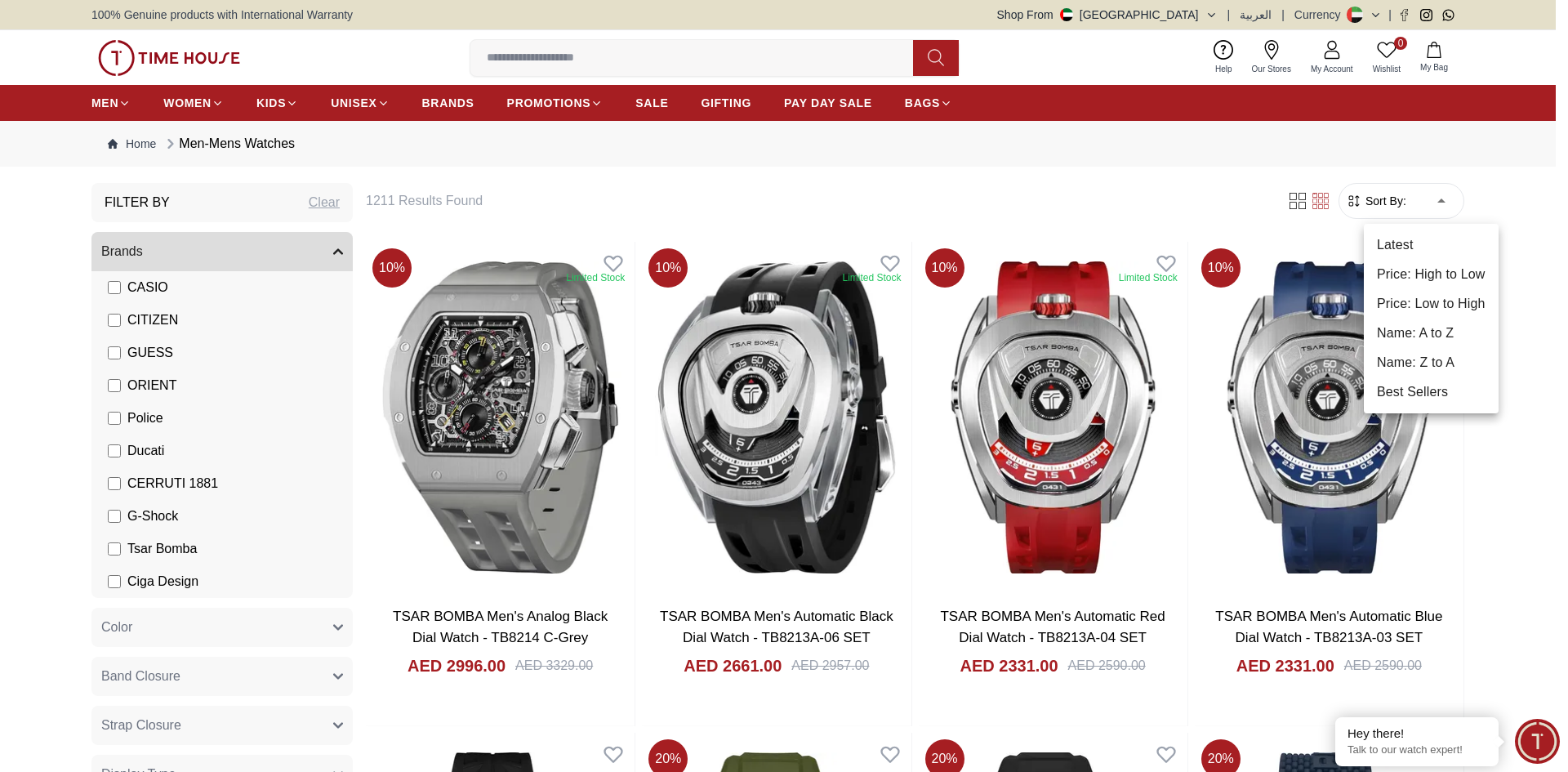
click at [1434, 296] on li "Price: Low to High" at bounding box center [1431, 303] width 135 height 29
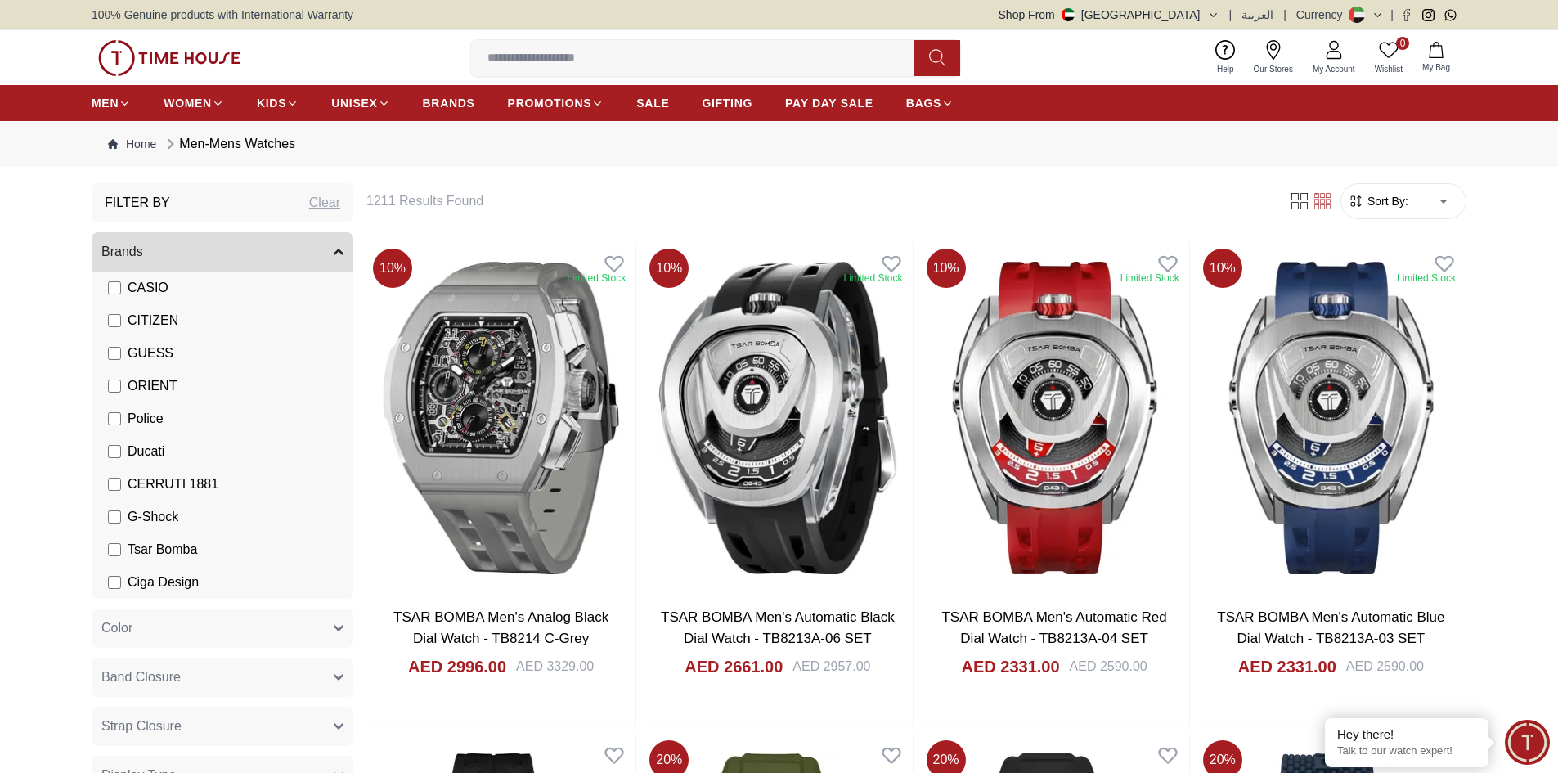
type input "*"
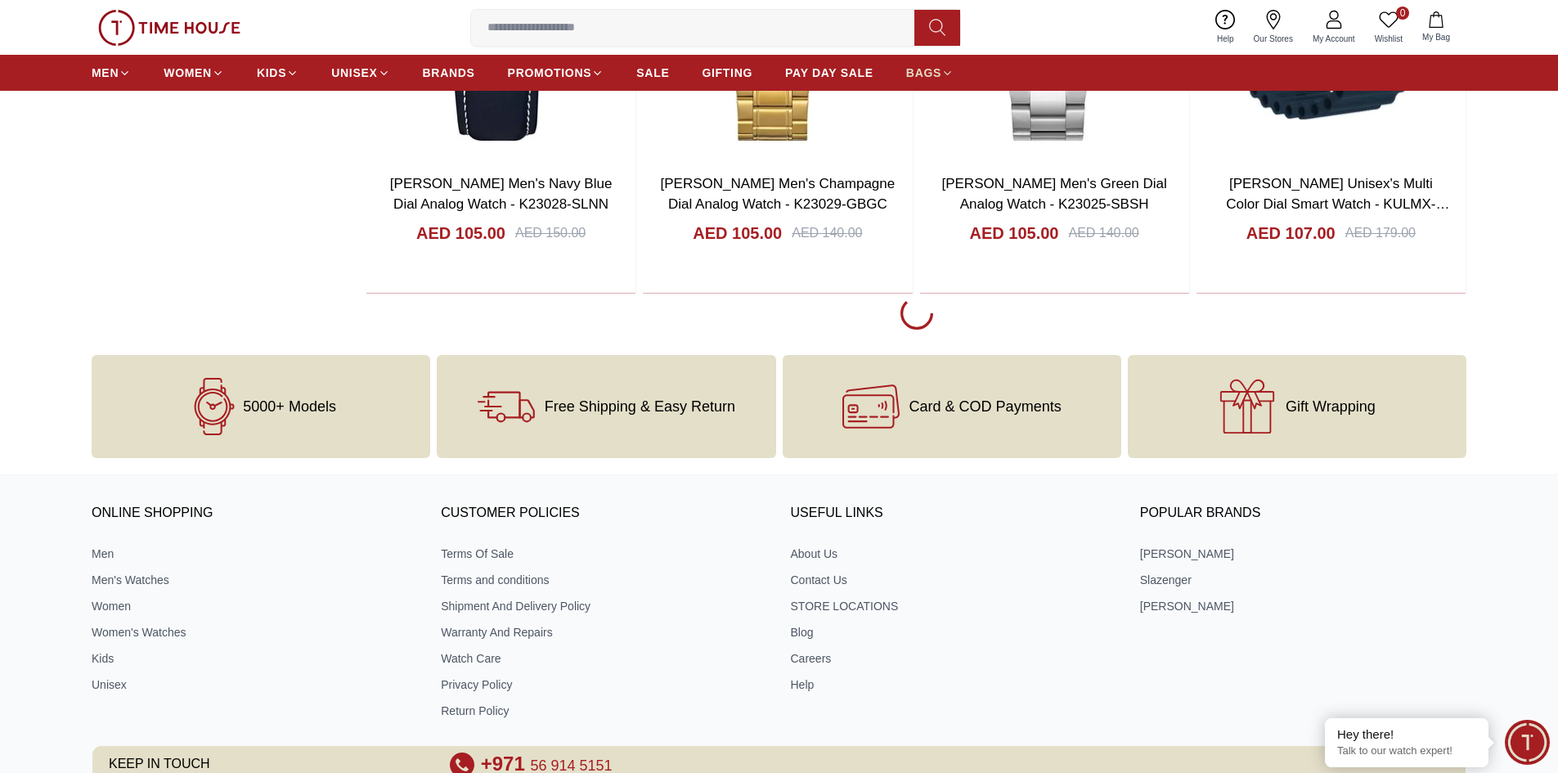
scroll to position [7323, 0]
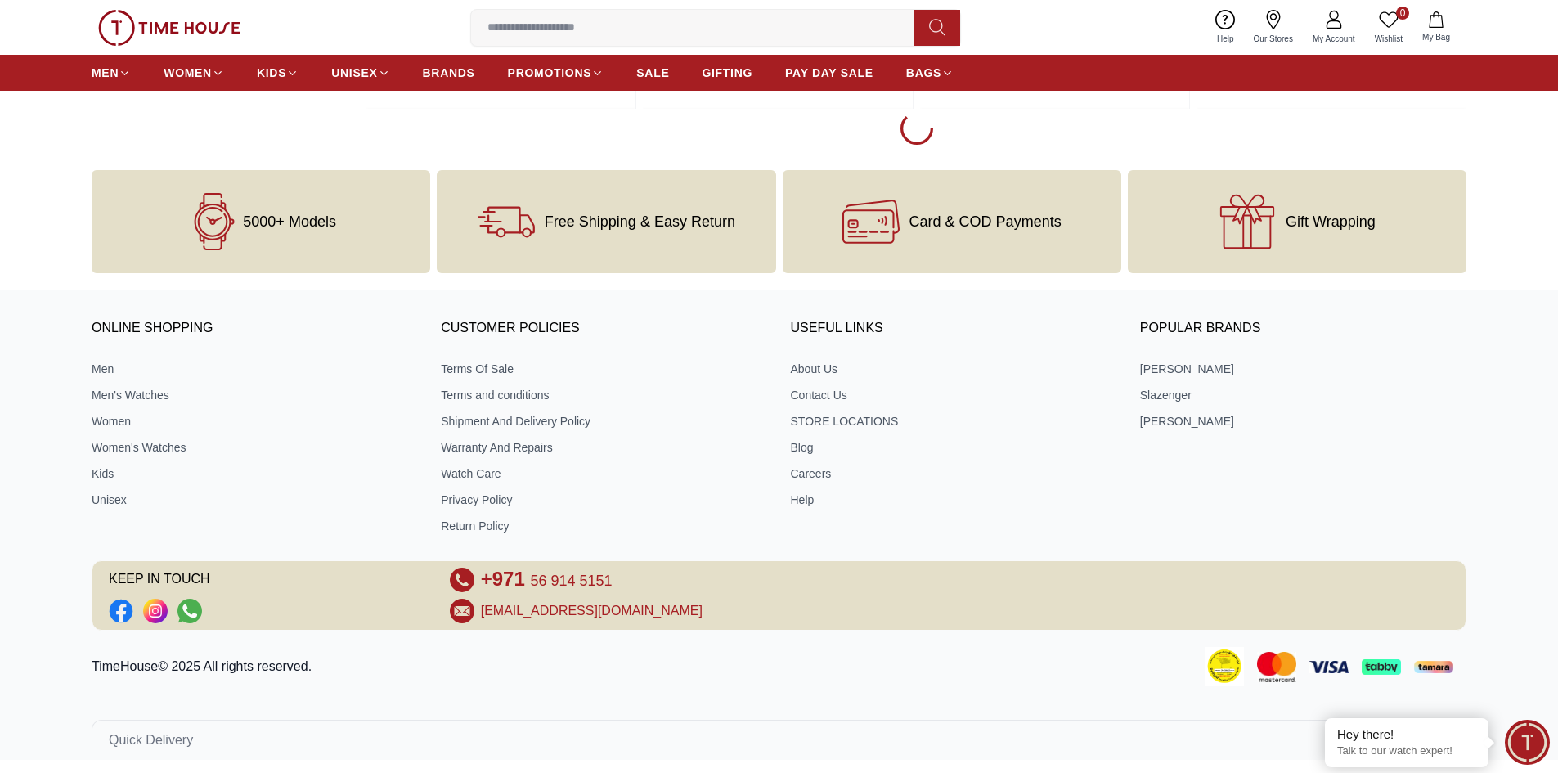
scroll to position [12444, 0]
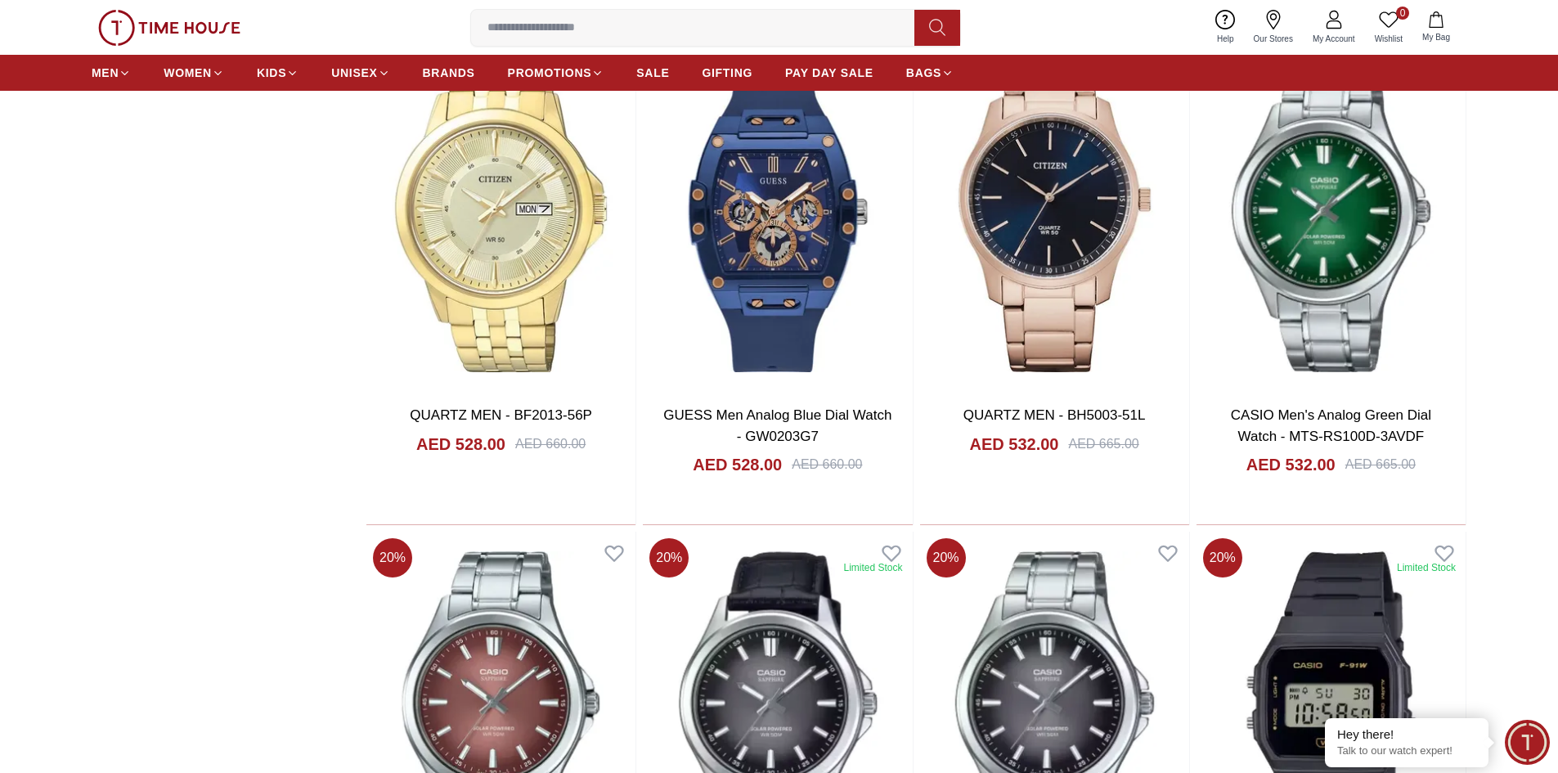
scroll to position [4140, 0]
